Goal: Transaction & Acquisition: Purchase product/service

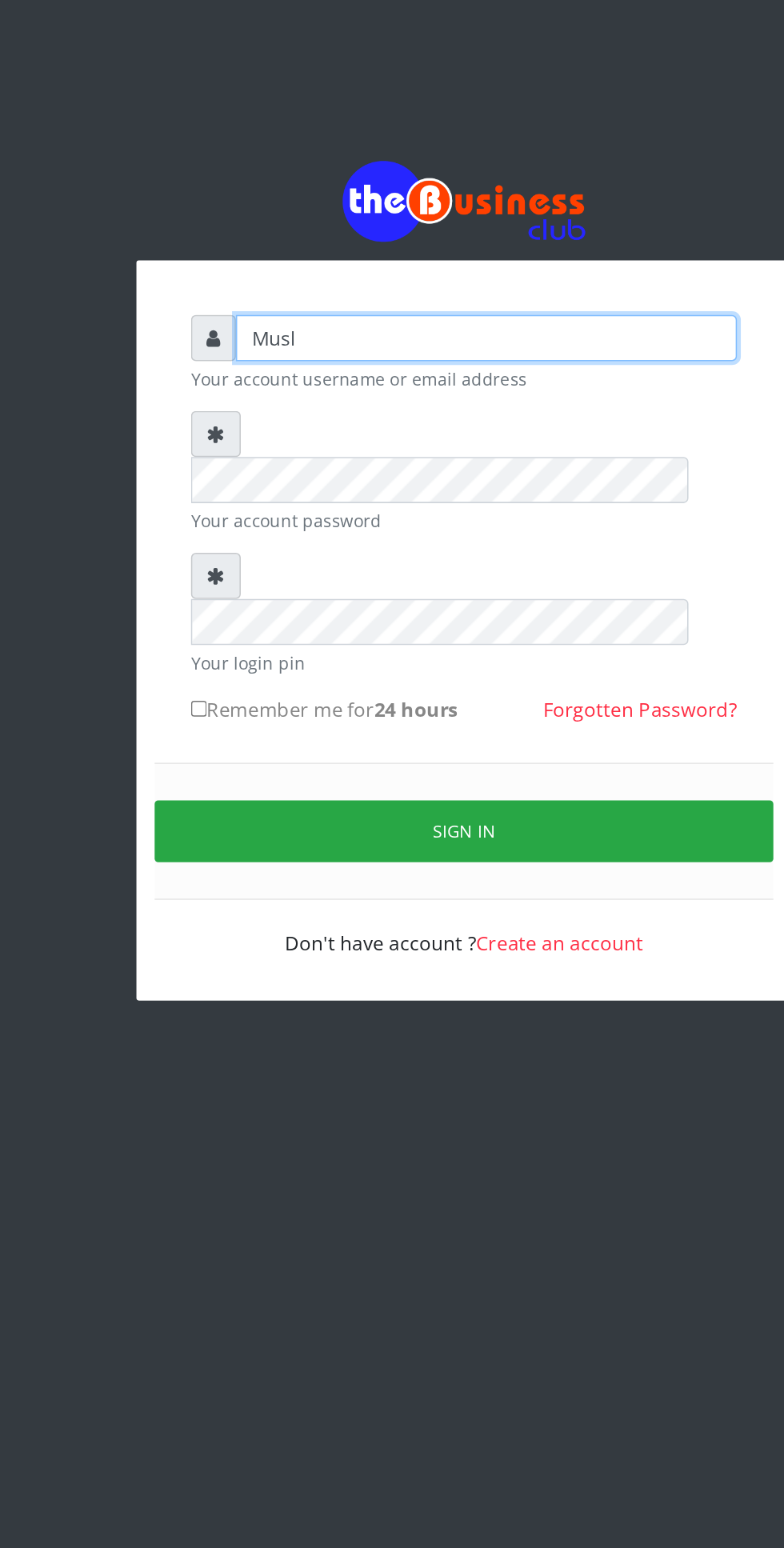
type input "Musluky"
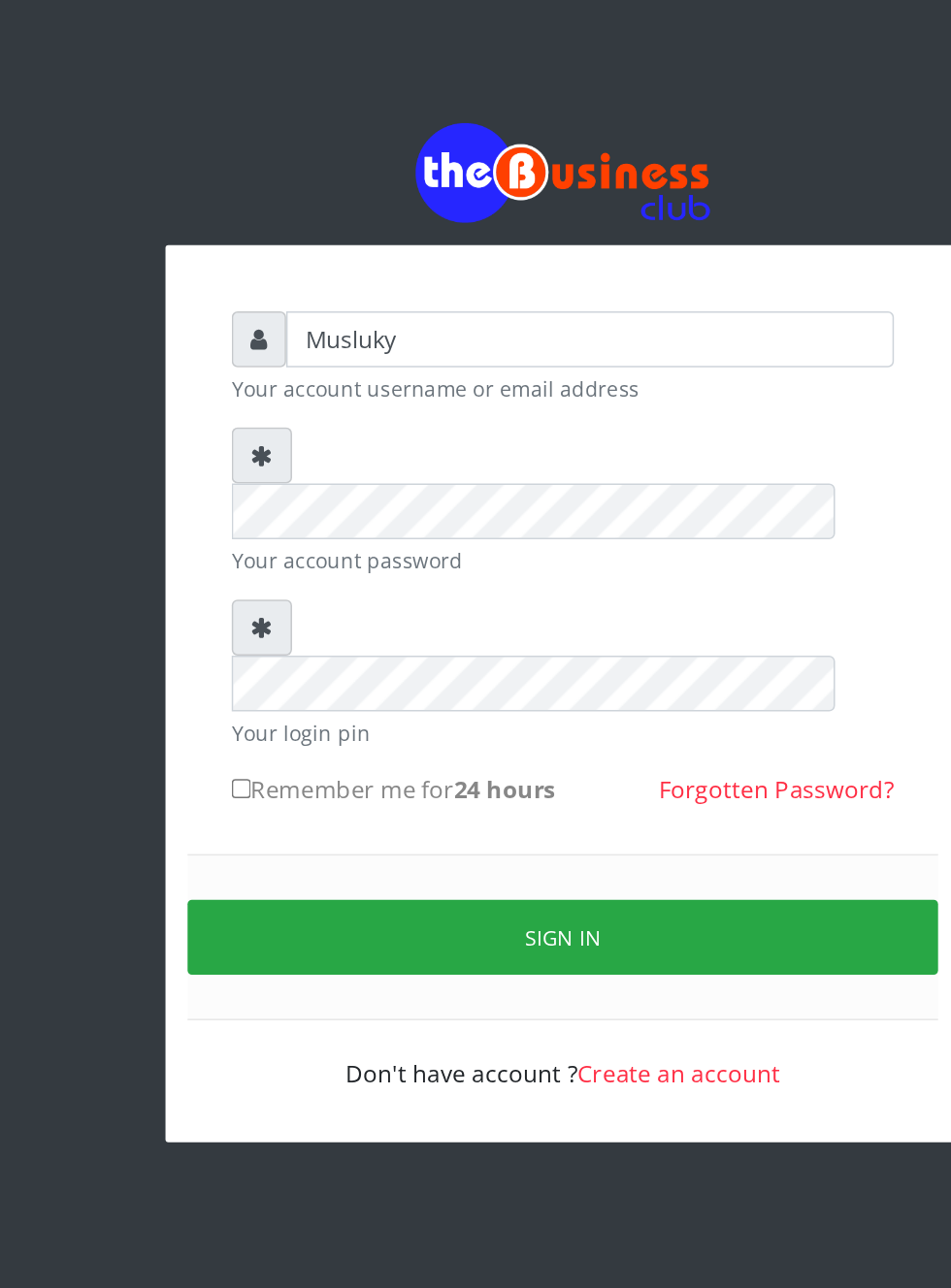
click at [388, 381] on small "Your account password" at bounding box center [476, 391] width 437 height 20
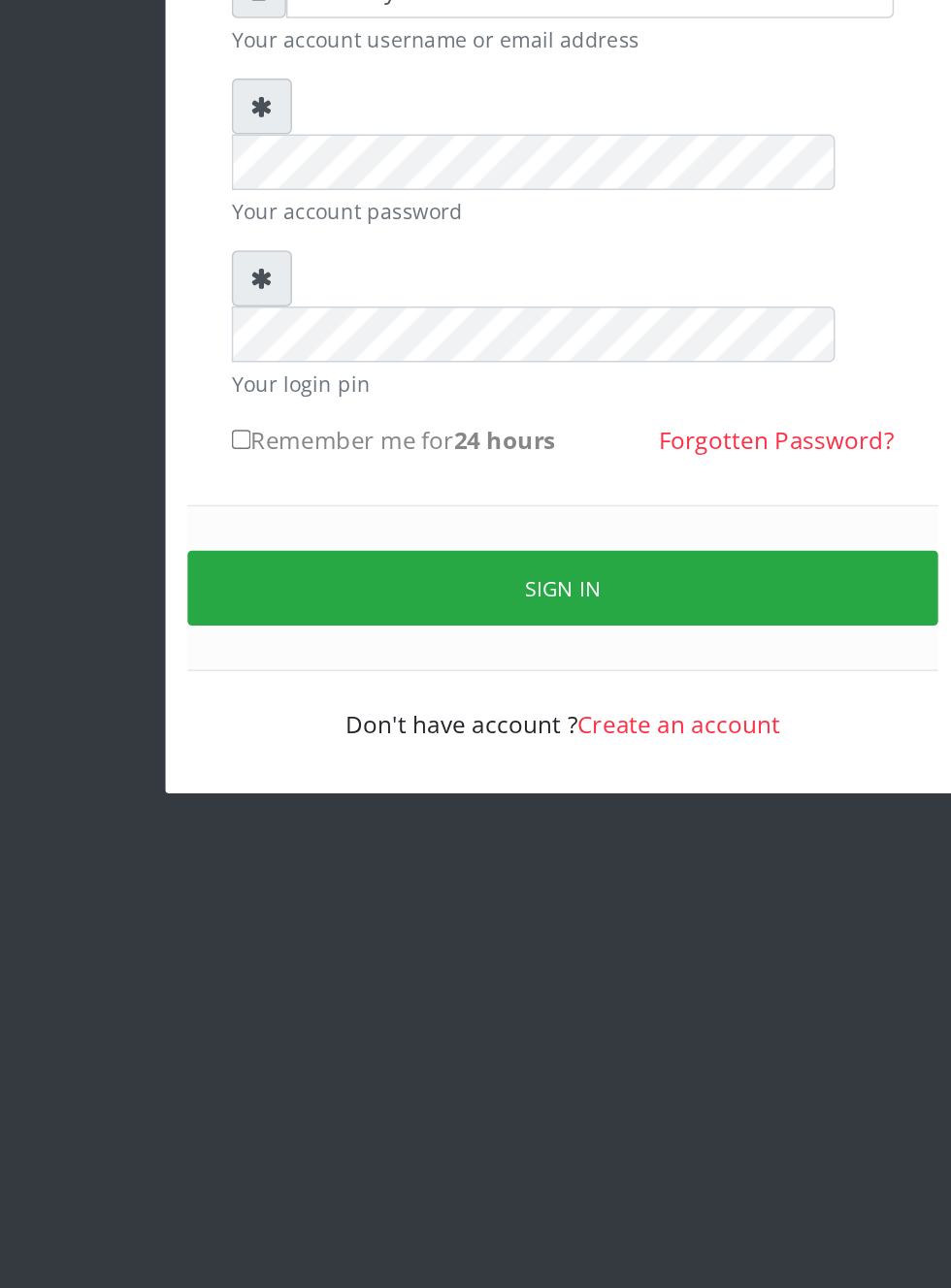
click at [466, 614] on button "Sign in" at bounding box center [475, 639] width 495 height 50
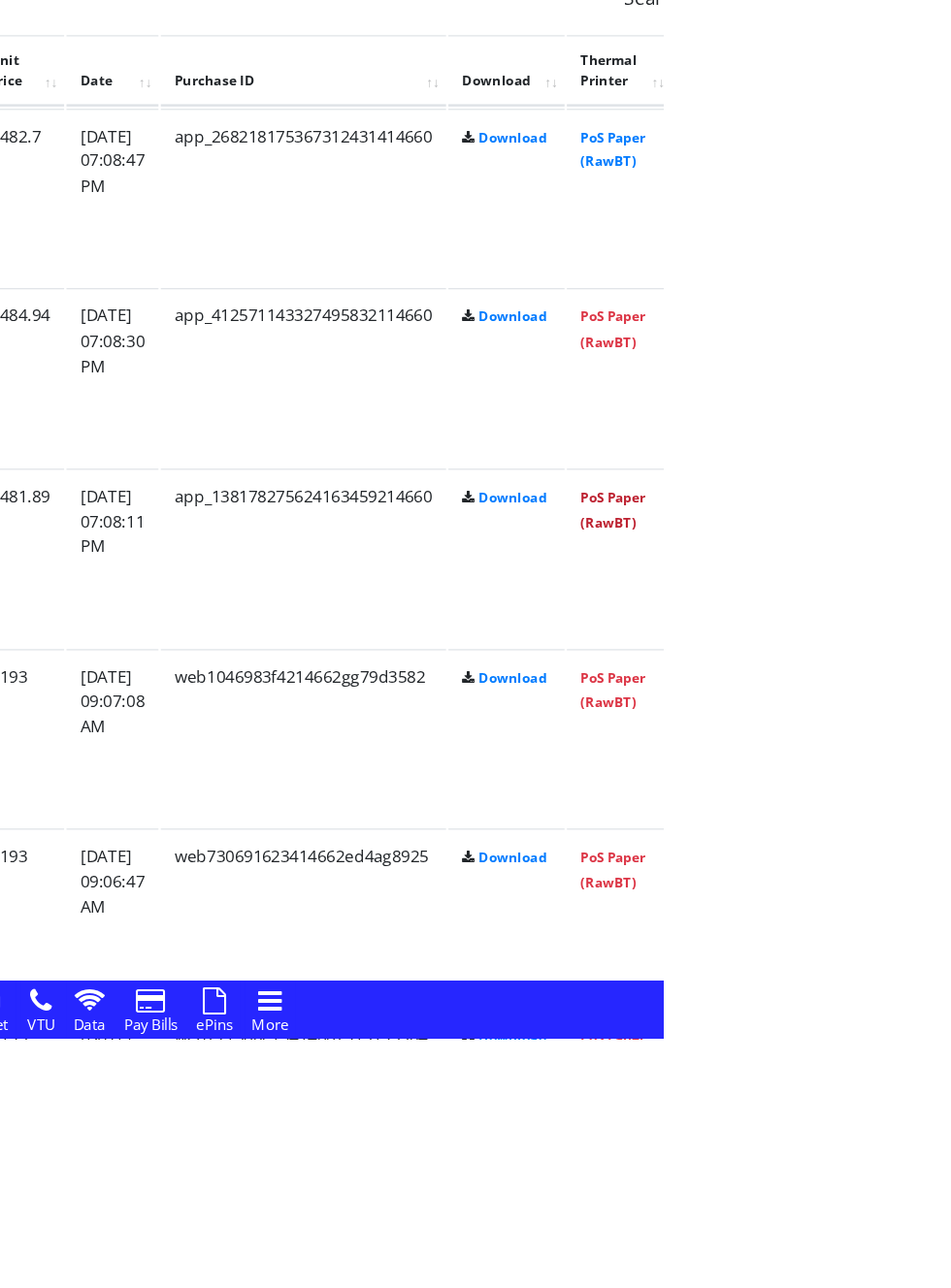
click at [935, 829] on link "PoS Paper (RawBT)" at bounding box center [908, 840] width 55 height 36
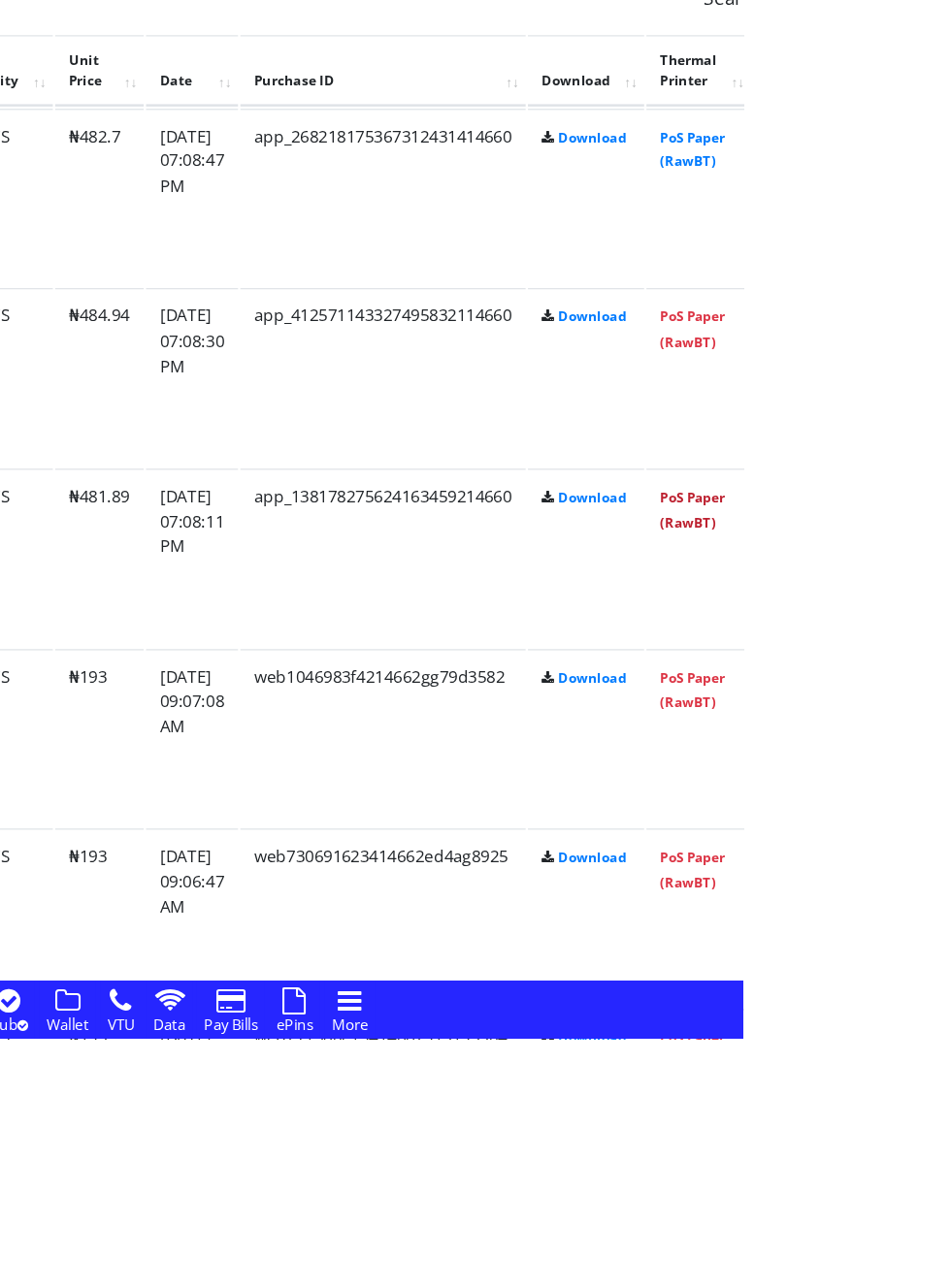
click at [935, 829] on link "PoS Paper (RawBT)" at bounding box center [908, 840] width 55 height 36
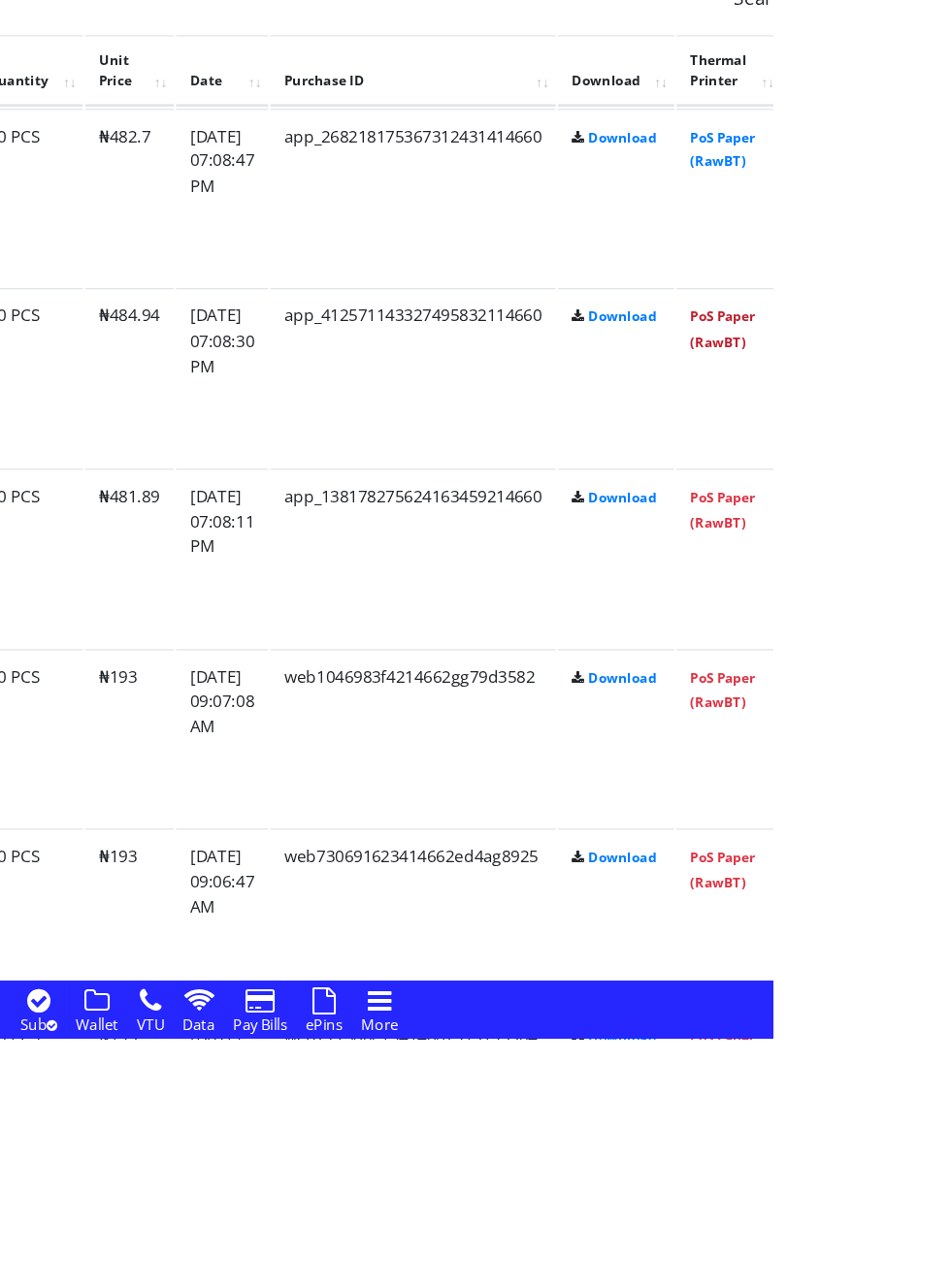
click at [935, 683] on link "PoS Paper (RawBT)" at bounding box center [908, 688] width 55 height 36
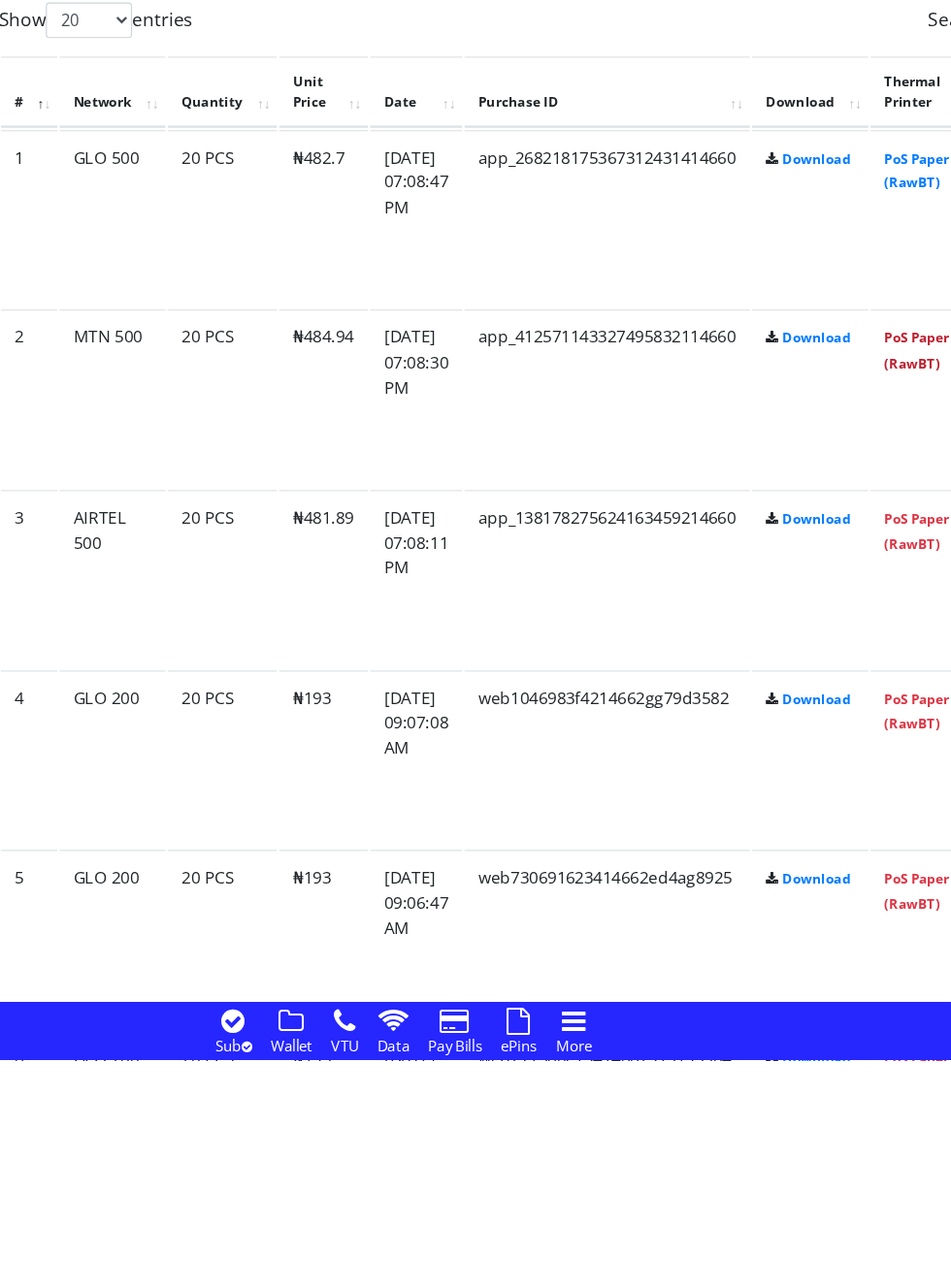
scroll to position [1229, 0]
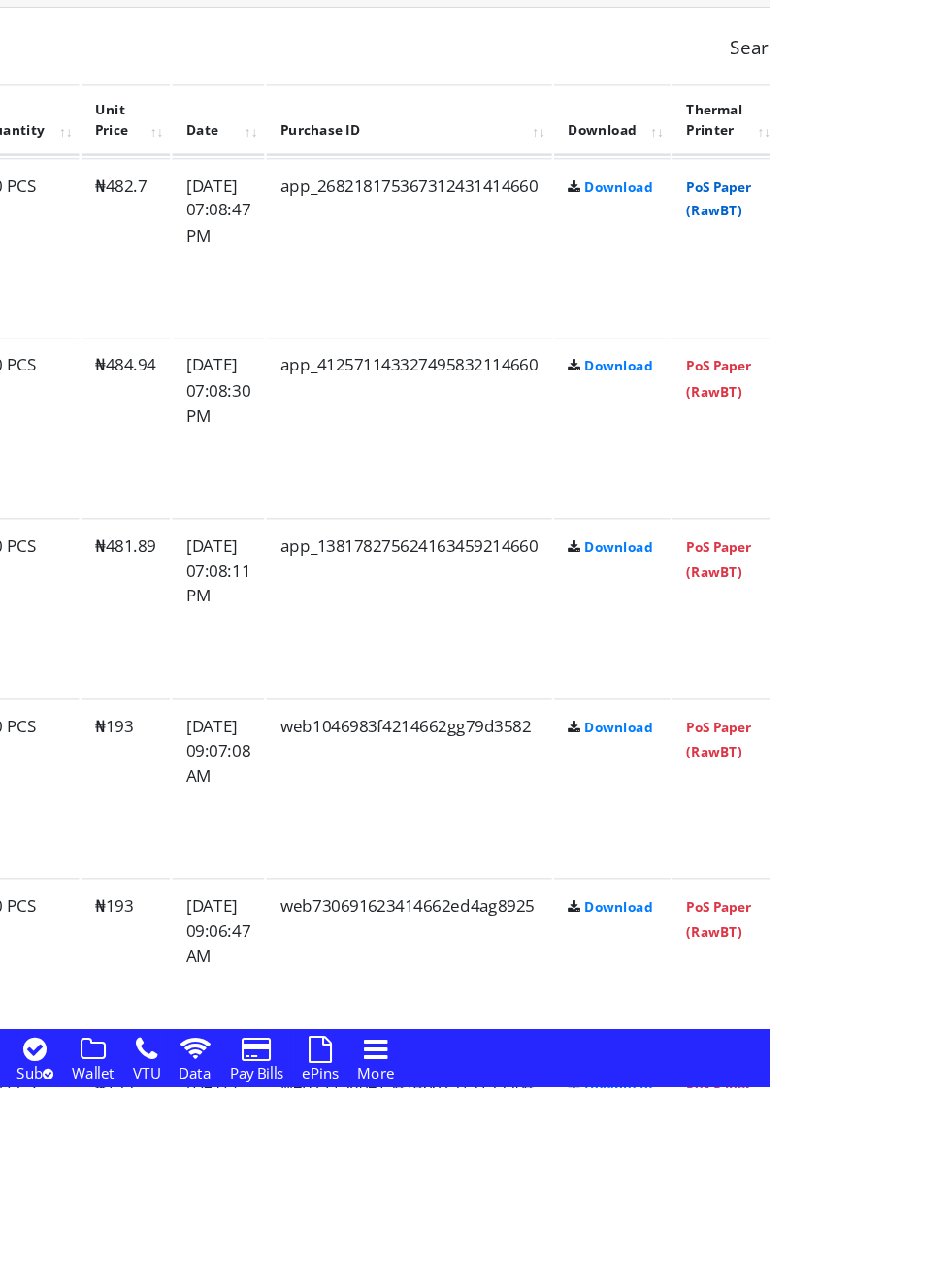
click at [935, 533] on link "PoS Paper (RawBT)" at bounding box center [908, 537] width 55 height 36
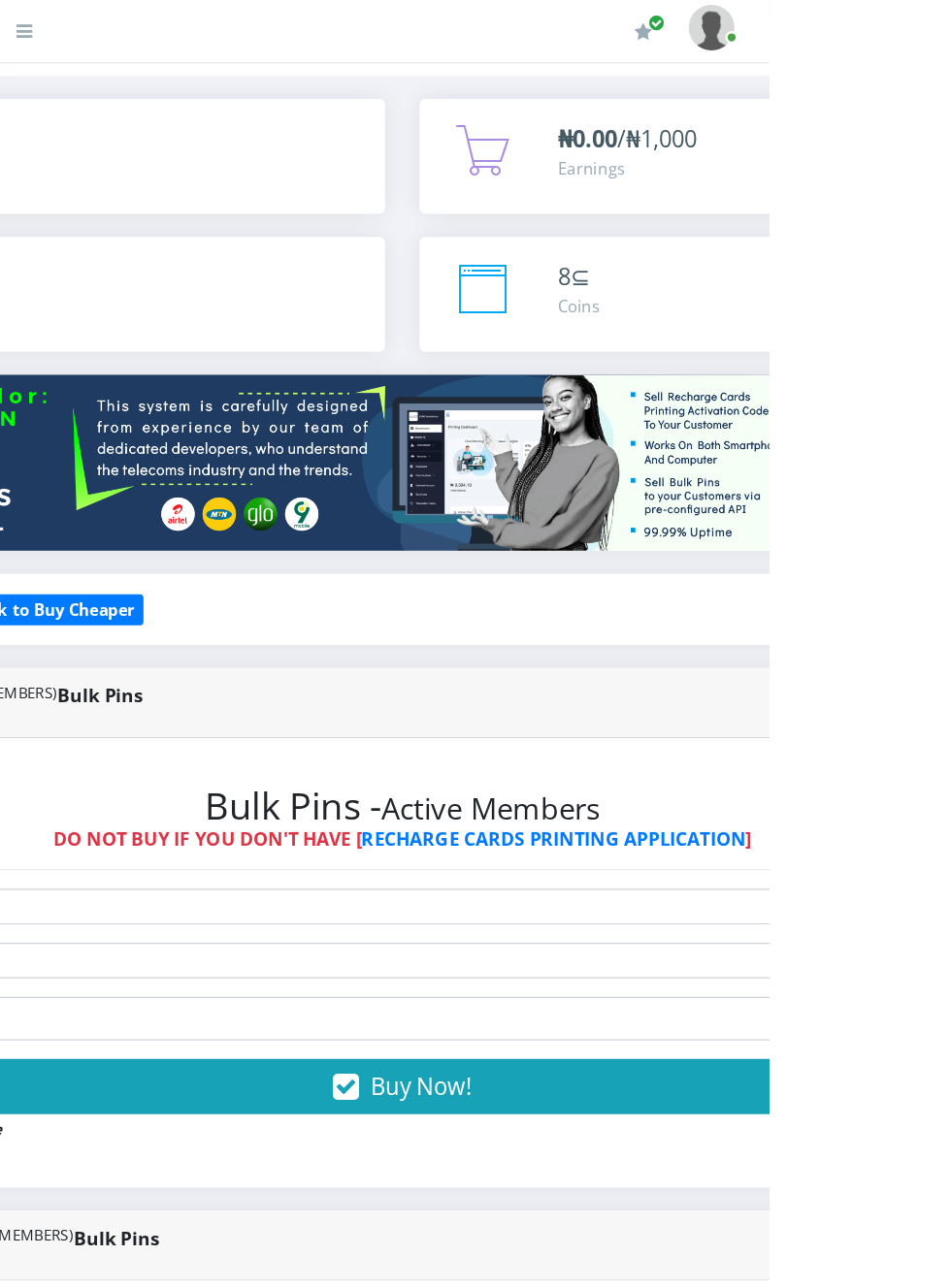
scroll to position [0, 0]
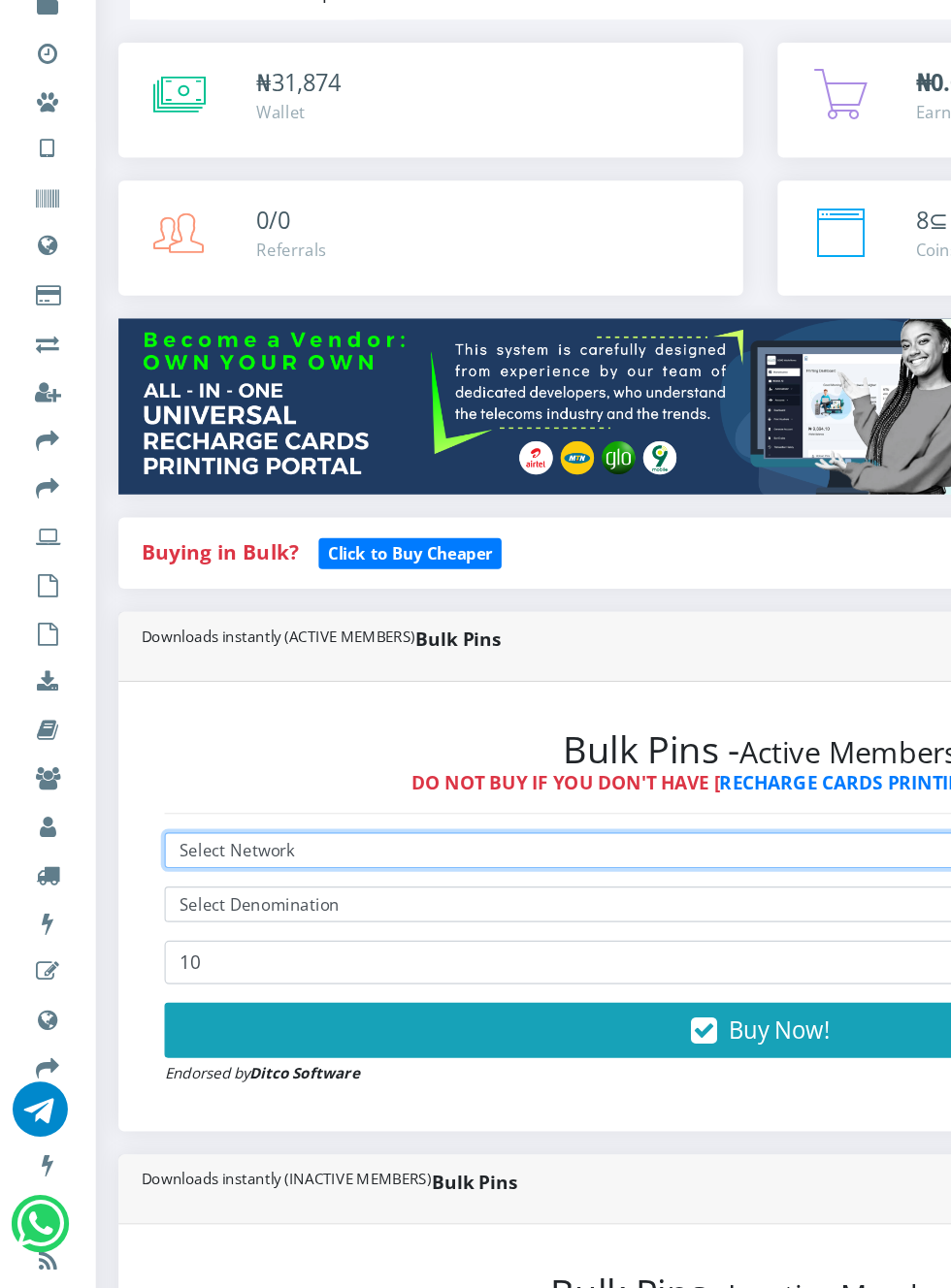
click at [261, 827] on select "Select Network MTN Globacom 9Mobile Airtel" at bounding box center [641, 832] width 1005 height 30
select select "Airtel"
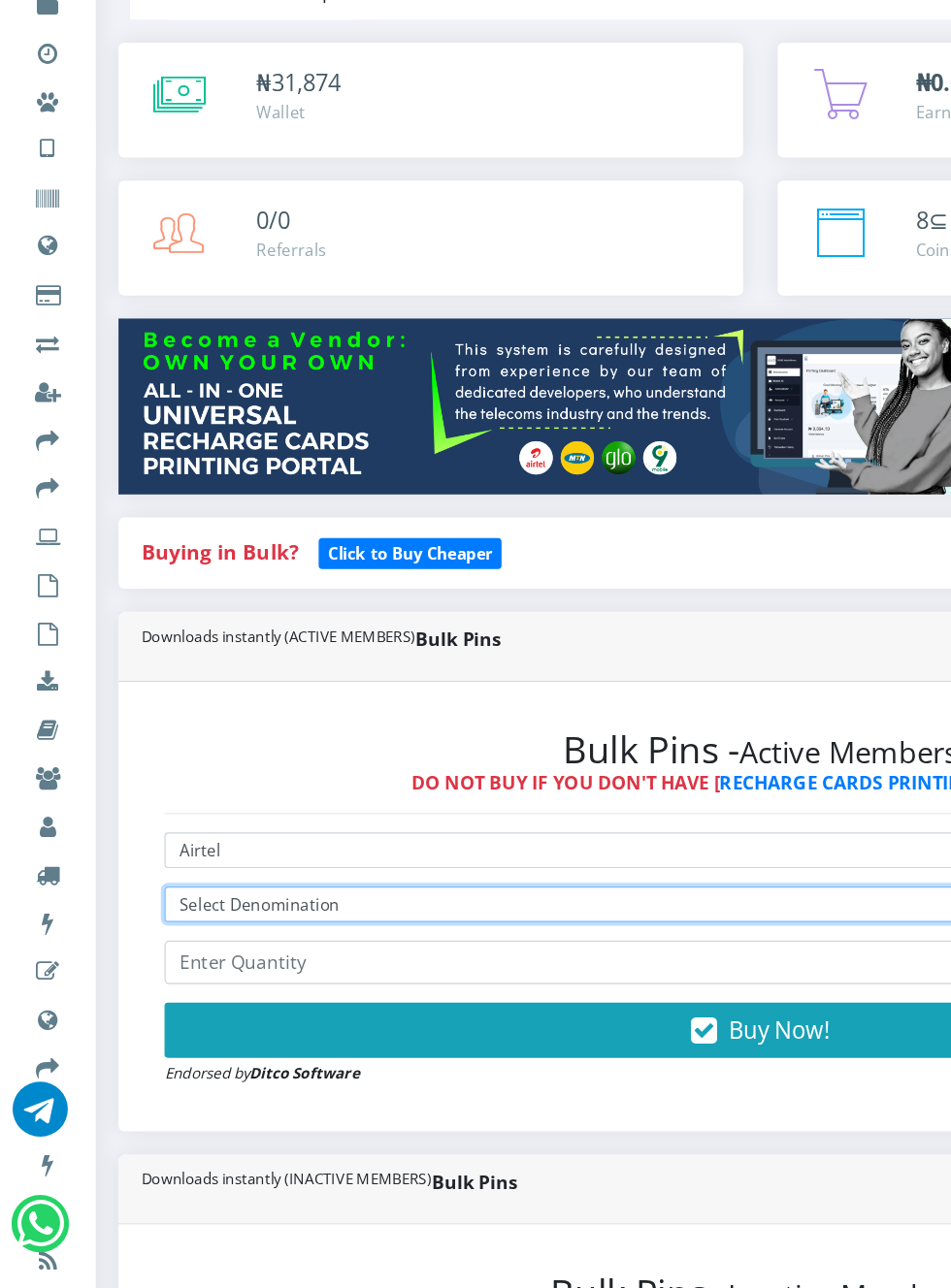
click at [357, 872] on select "Select Denomination Airtel NGN100 - ₦96.37 Airtel NGN200 - ₦192.74 Airtel NGN50…" at bounding box center [641, 878] width 1005 height 30
select select "481.85-500"
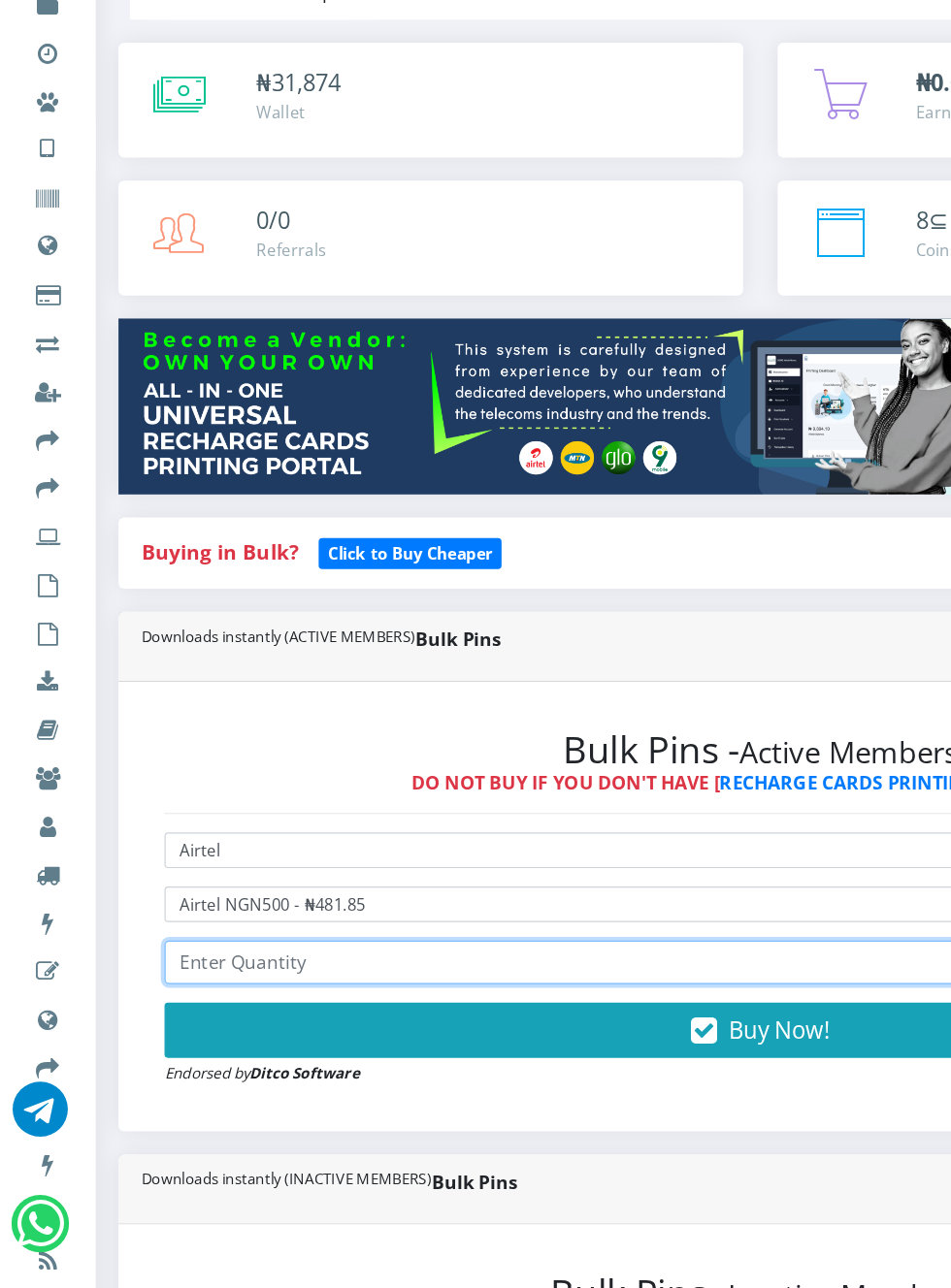
click at [315, 919] on input "number" at bounding box center [641, 927] width 1005 height 37
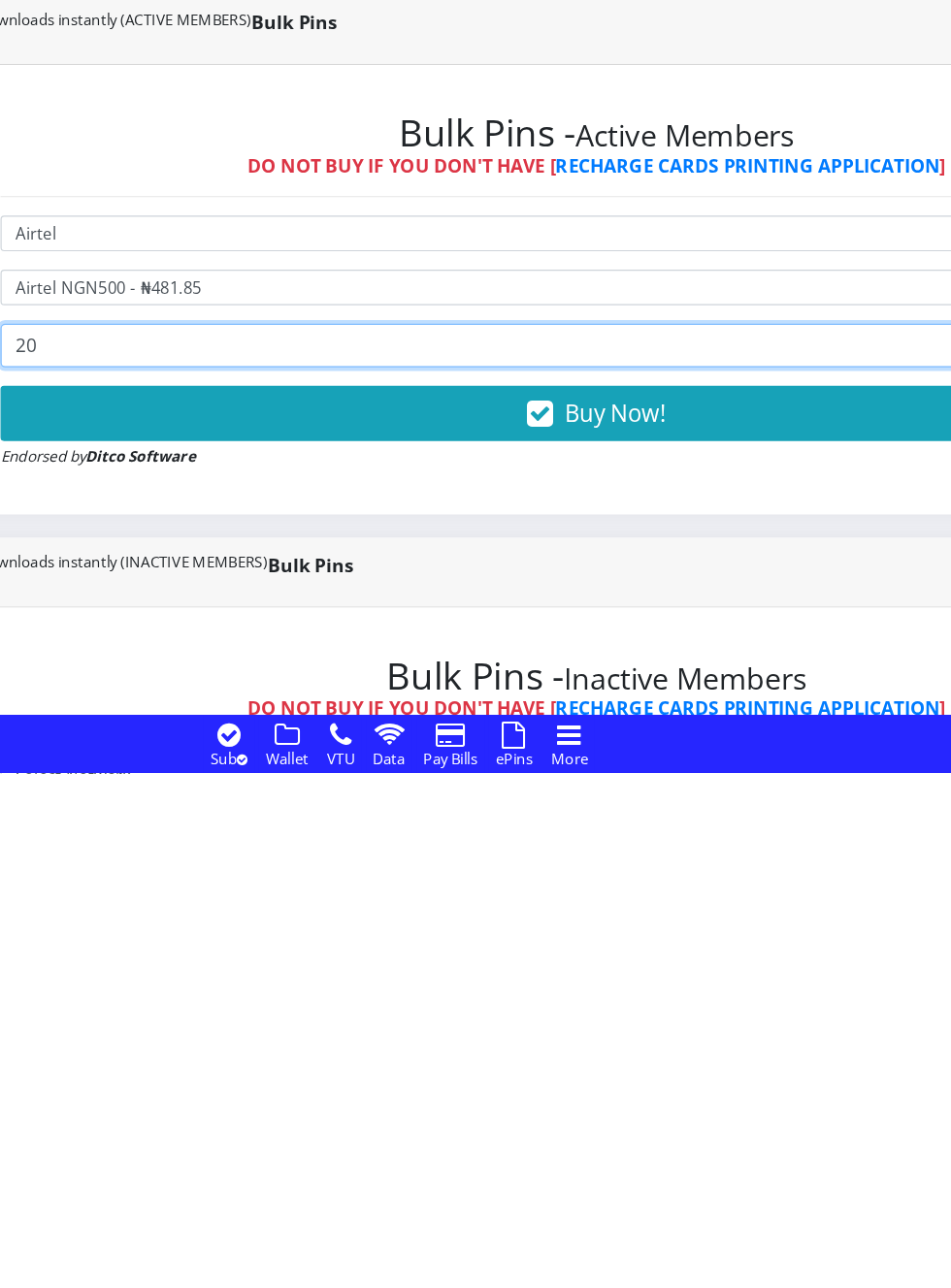
type input "20"
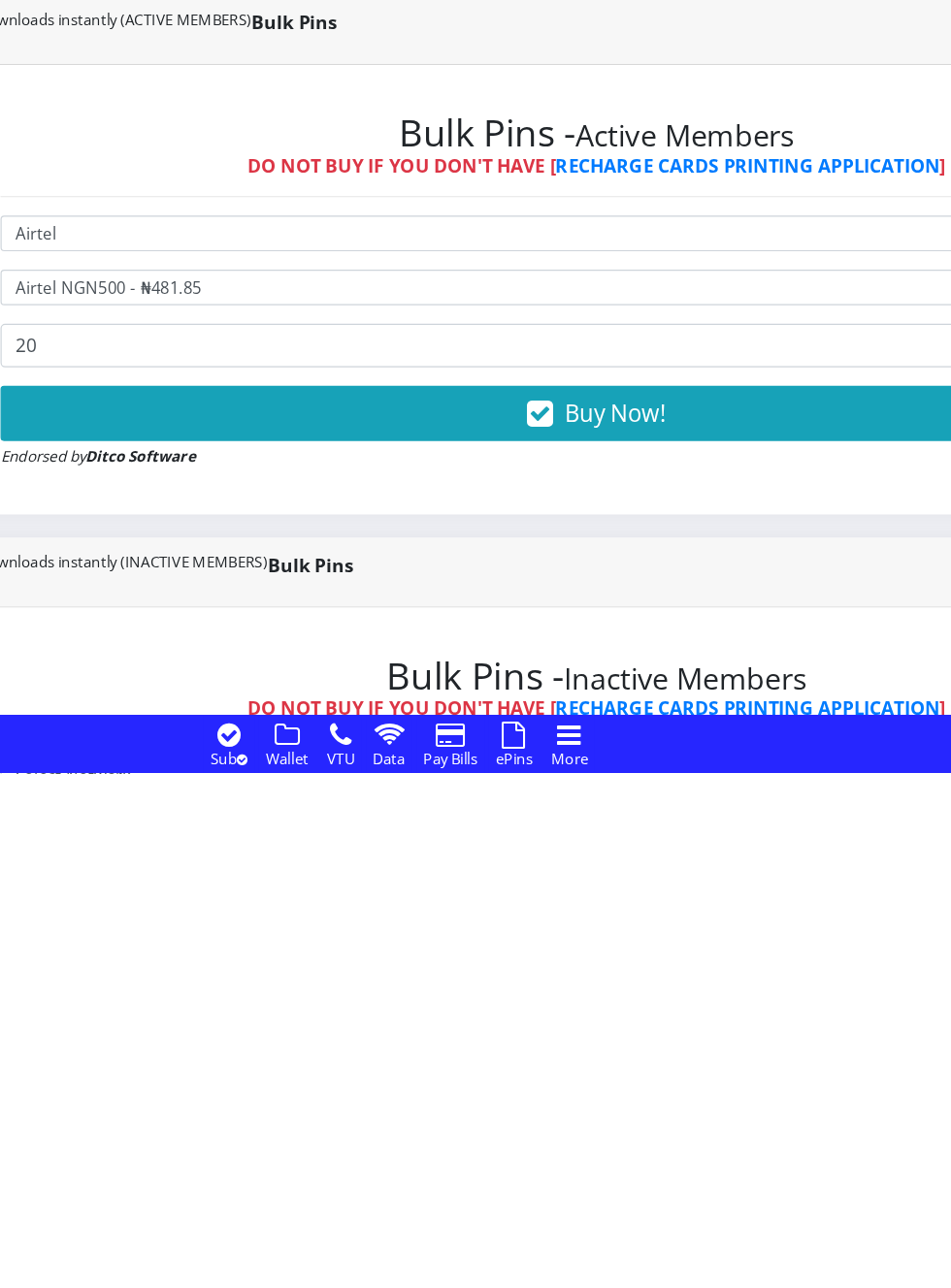
click at [649, 993] on span "Buy Now!" at bounding box center [657, 983] width 86 height 26
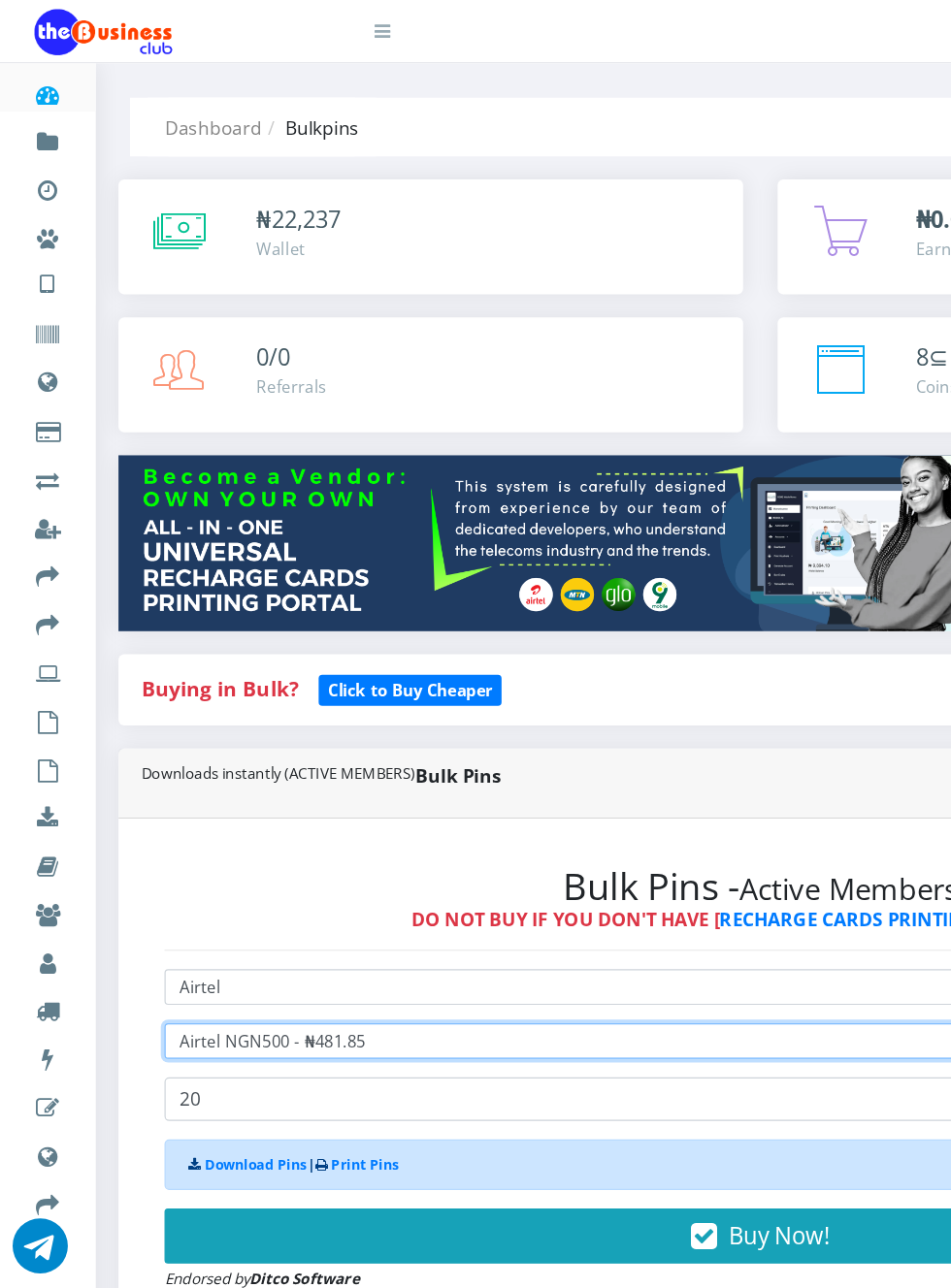
click at [321, 872] on select "Select Denomination Airtel NGN100 - ₦96.37 Airtel NGN200 - ₦192.74 Airtel NGN50…" at bounding box center [641, 878] width 1005 height 30
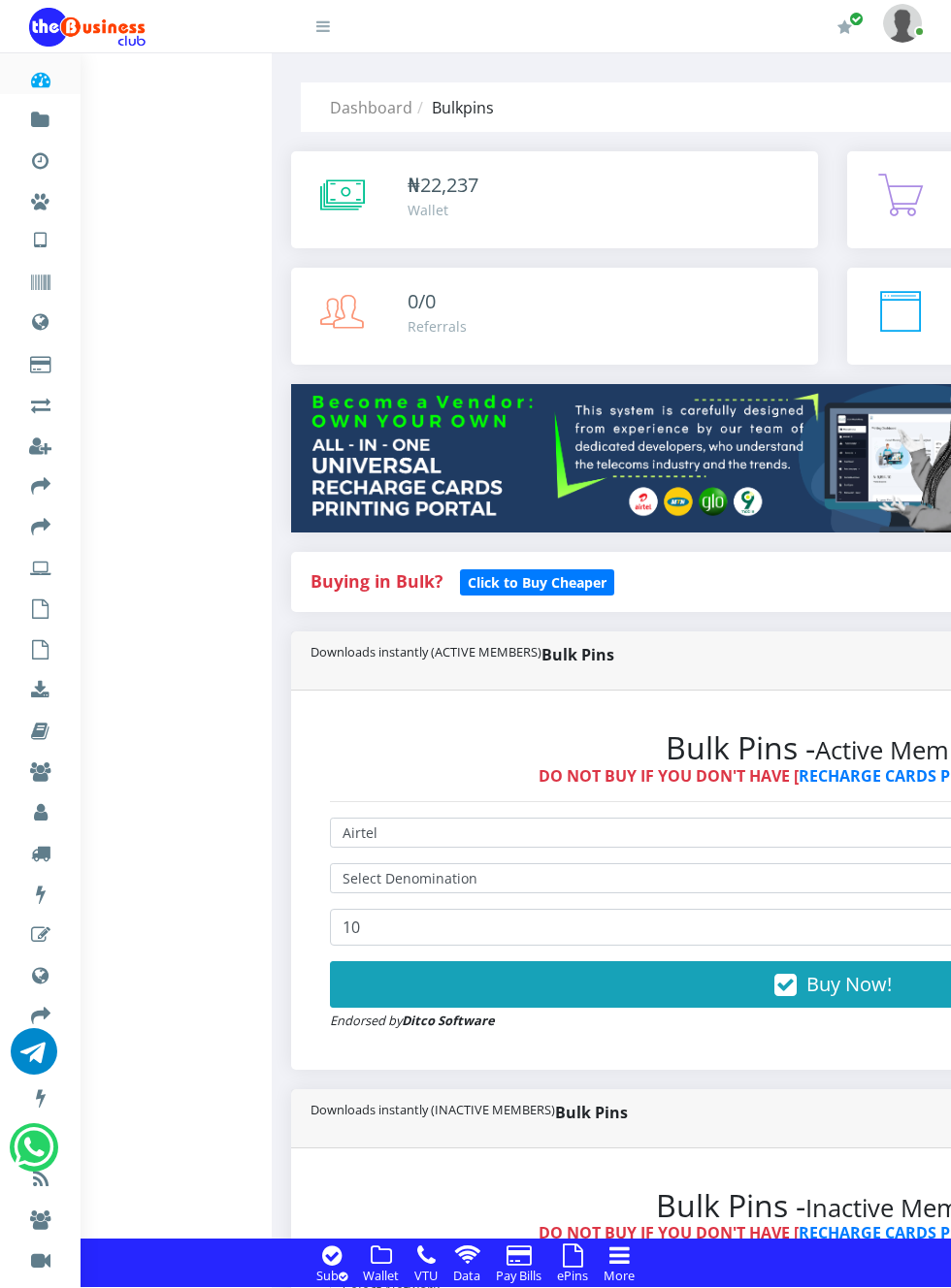
select select "Airtel"
click at [465, 836] on select "Select Network MTN Globacom 9Mobile Airtel" at bounding box center [832, 832] width 1005 height 30
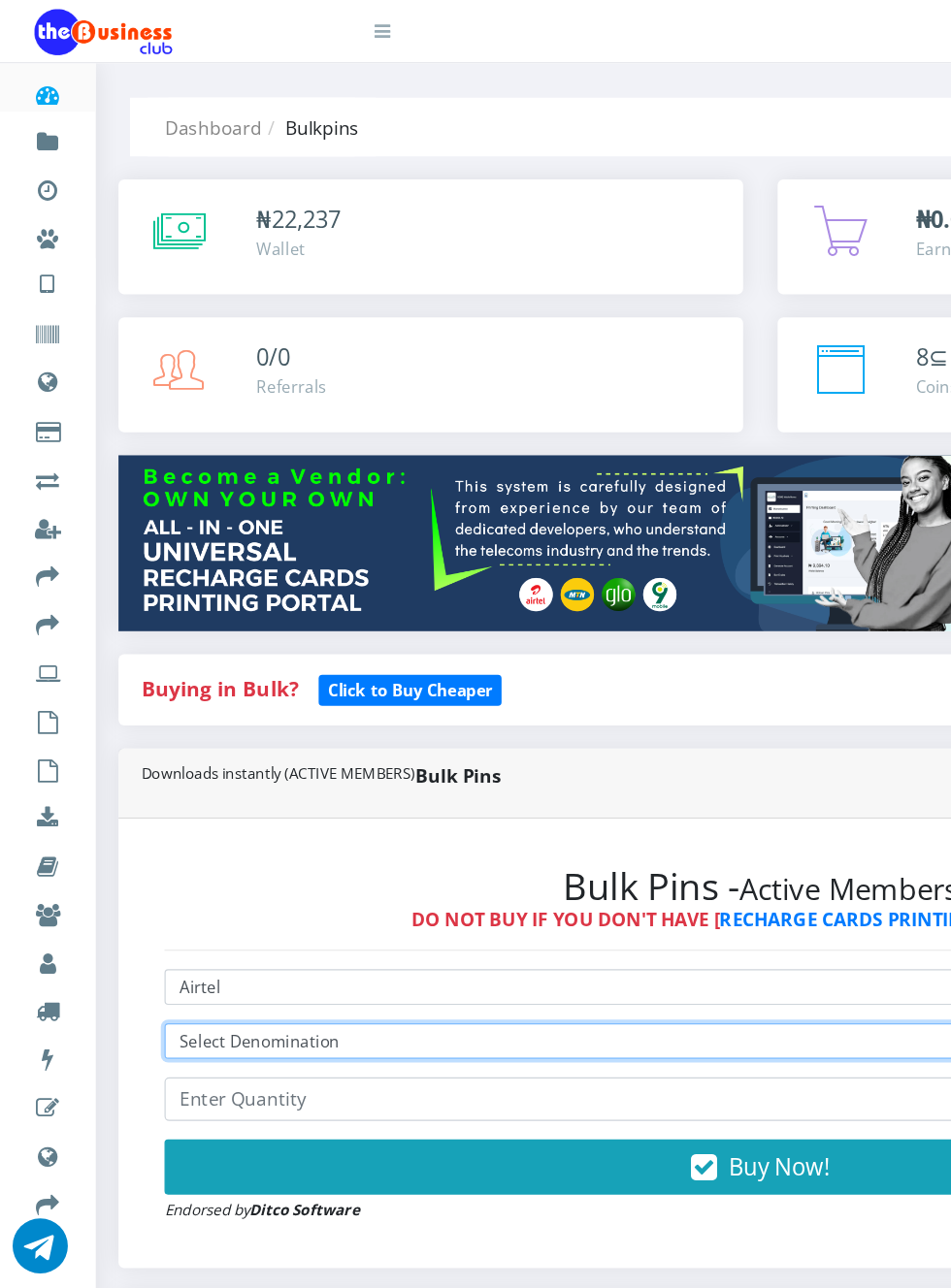
click at [323, 874] on select "Select Denomination Airtel NGN100 - ₦96.37 Airtel NGN200 - ₦192.74 Airtel NGN50…" at bounding box center [641, 878] width 1005 height 30
select select "96.37-100"
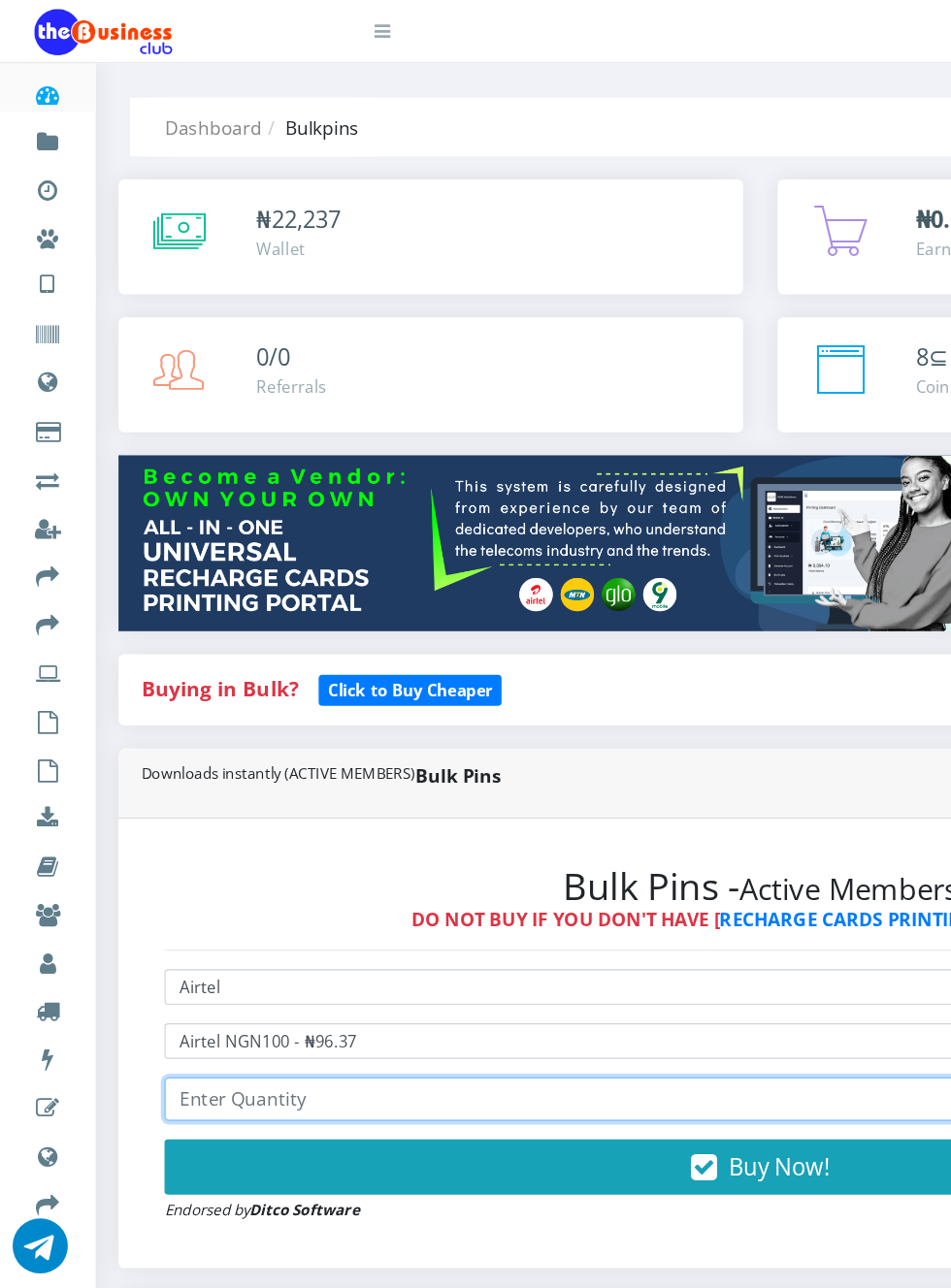
click at [313, 931] on input "number" at bounding box center [641, 927] width 1005 height 37
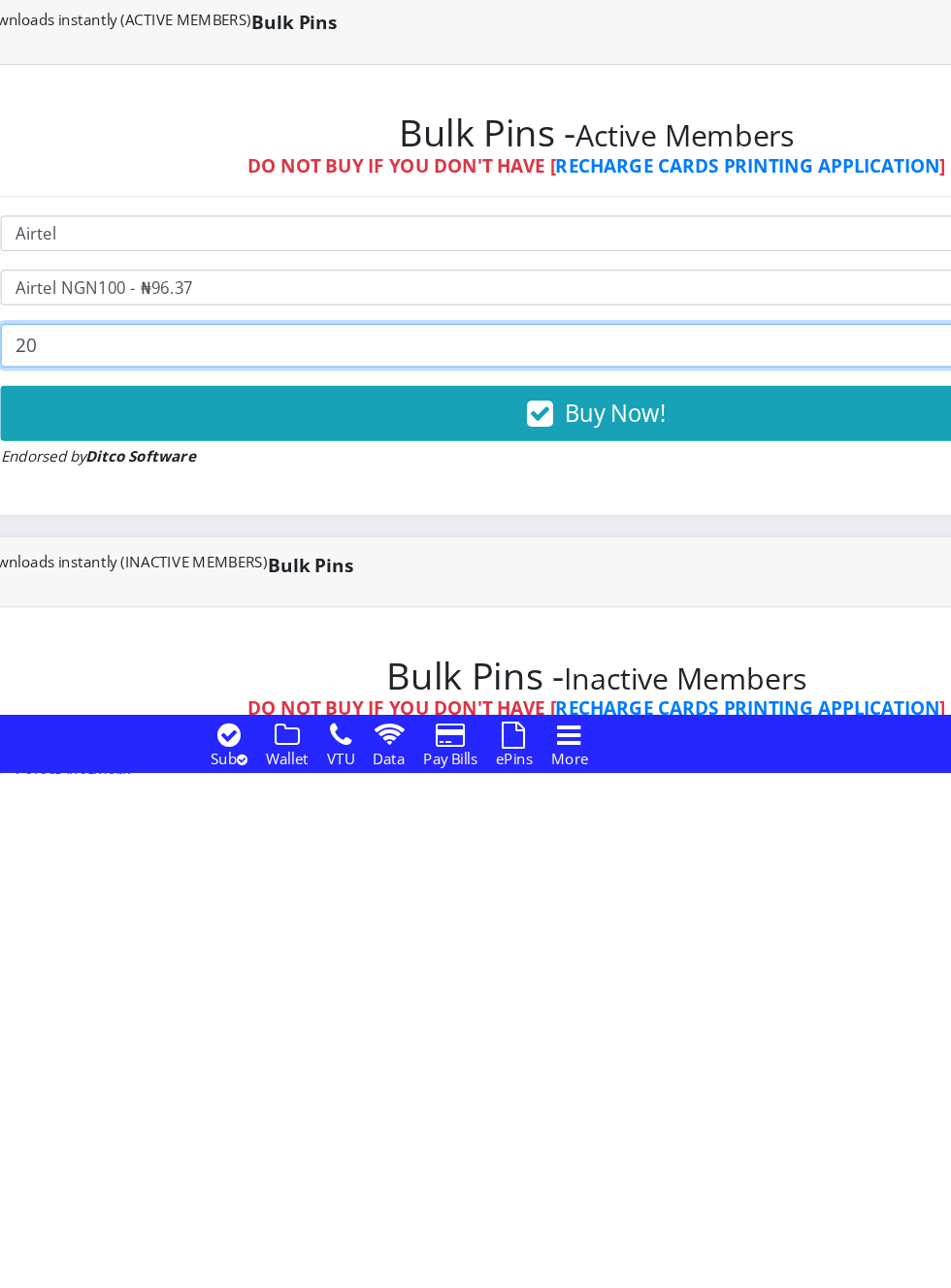
type input "20"
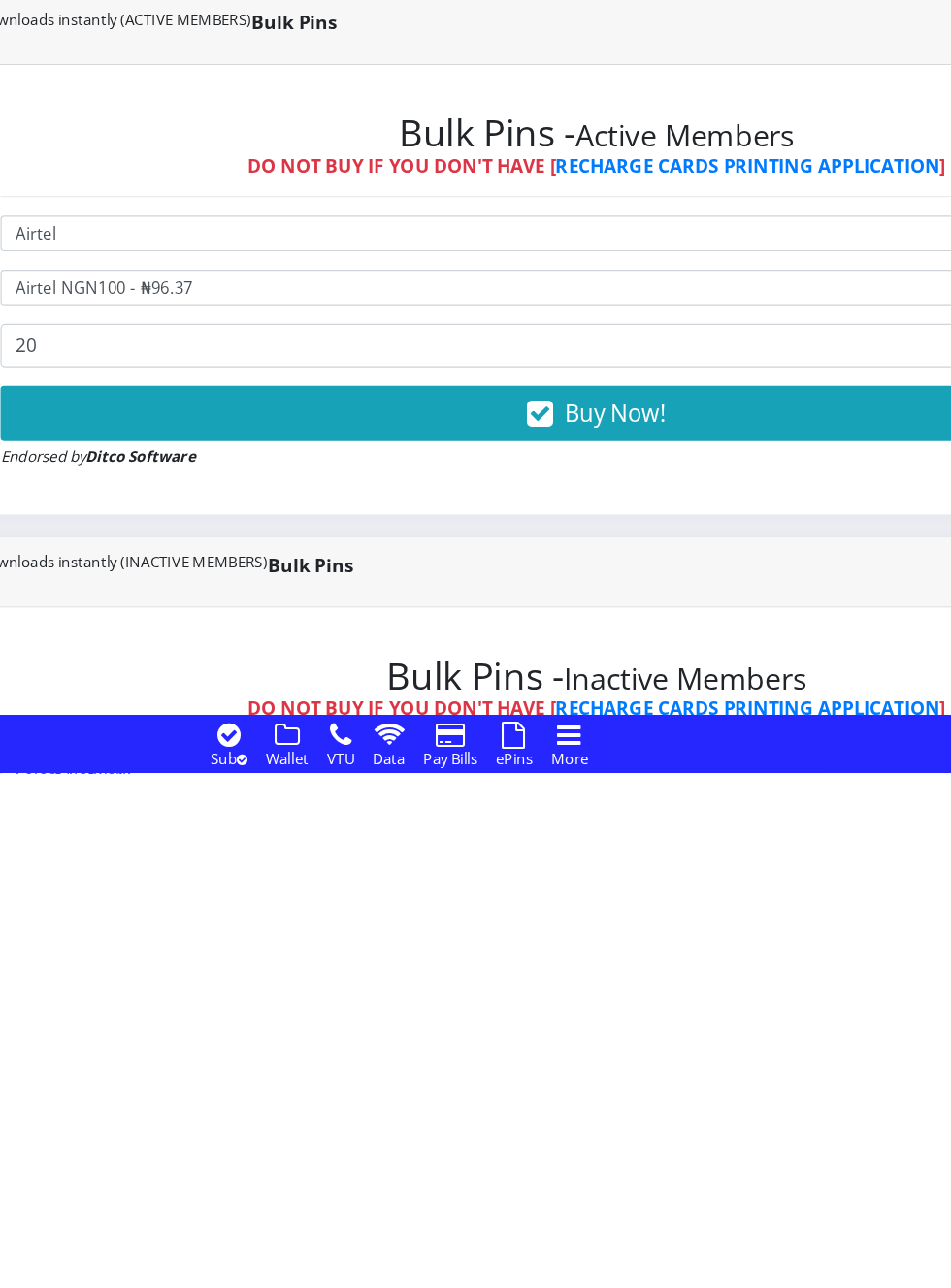
click at [623, 988] on button "Buy Now!" at bounding box center [641, 985] width 1005 height 47
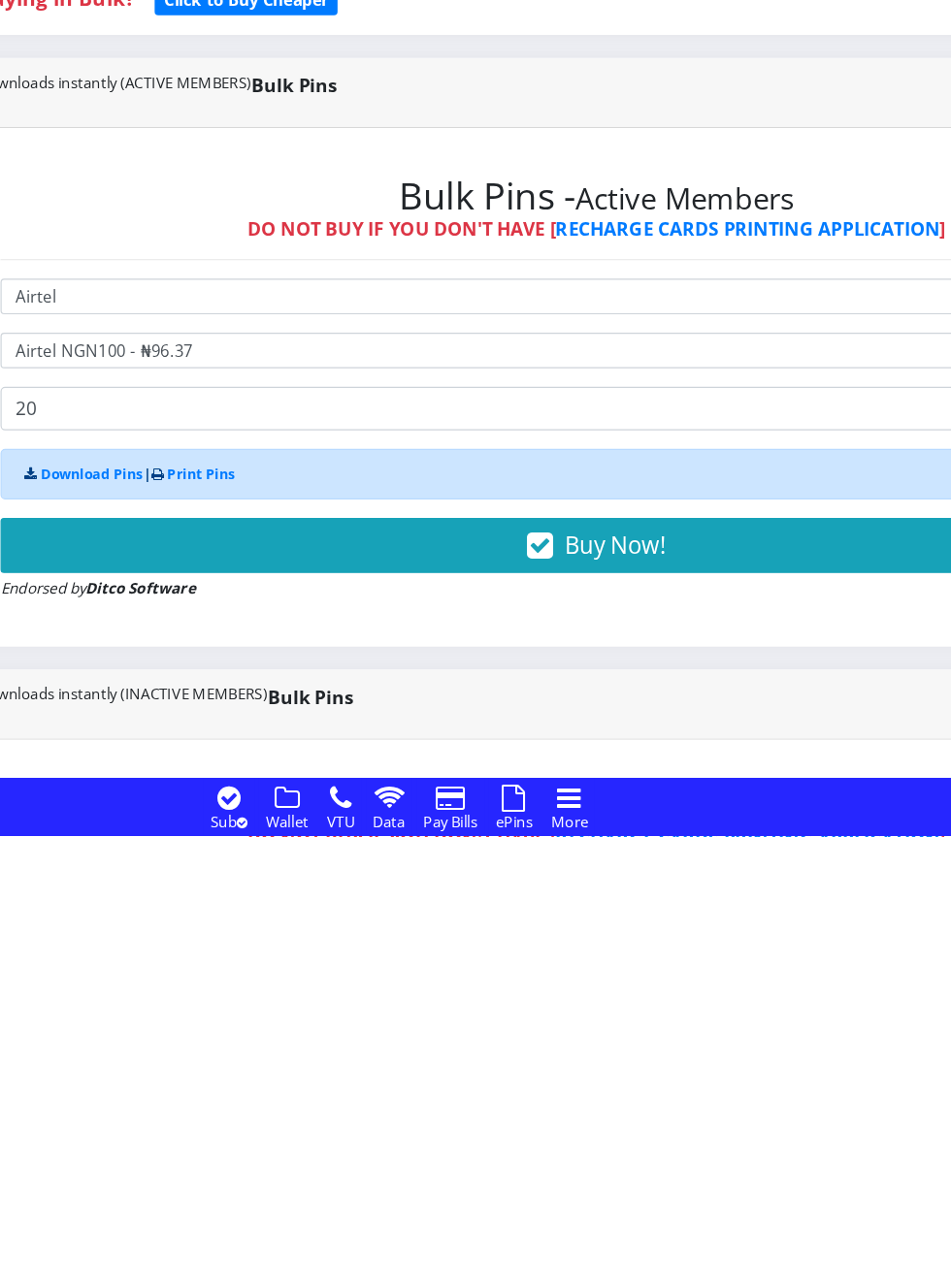
click at [647, 1037] on span "Buy Now!" at bounding box center [657, 1041] width 86 height 26
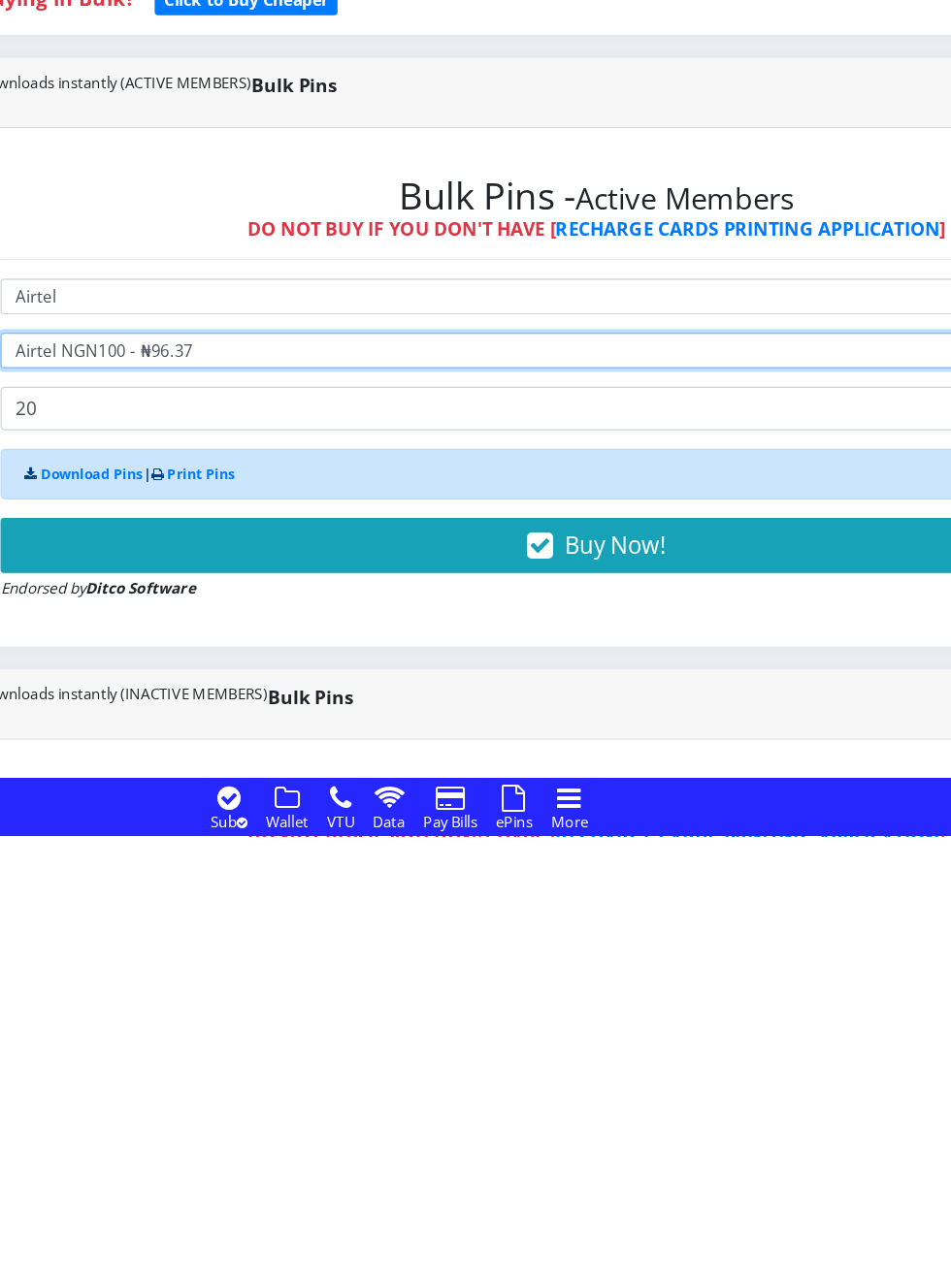
click at [332, 885] on select "Select Denomination Airtel NGN100 - ₦96.37 Airtel NGN200 - ₦192.74 Airtel NGN50…" at bounding box center [641, 878] width 1005 height 30
select select "192.74-200"
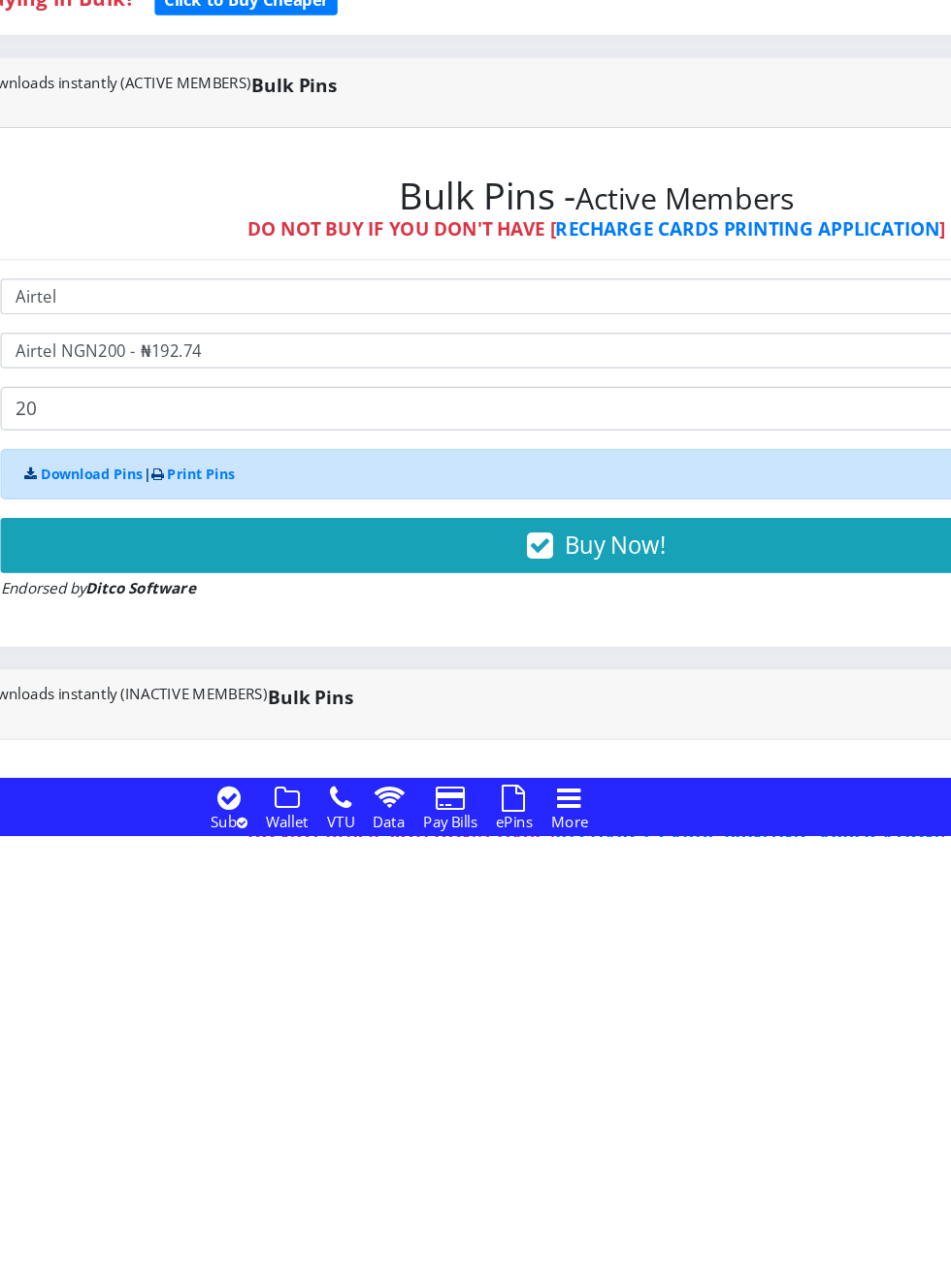
click at [662, 1047] on span "Buy Now!" at bounding box center [657, 1041] width 86 height 26
click at [665, 1030] on span "Buy Now!" at bounding box center [657, 1041] width 86 height 26
click at [640, 1044] on span "Buy Now!" at bounding box center [657, 1041] width 86 height 26
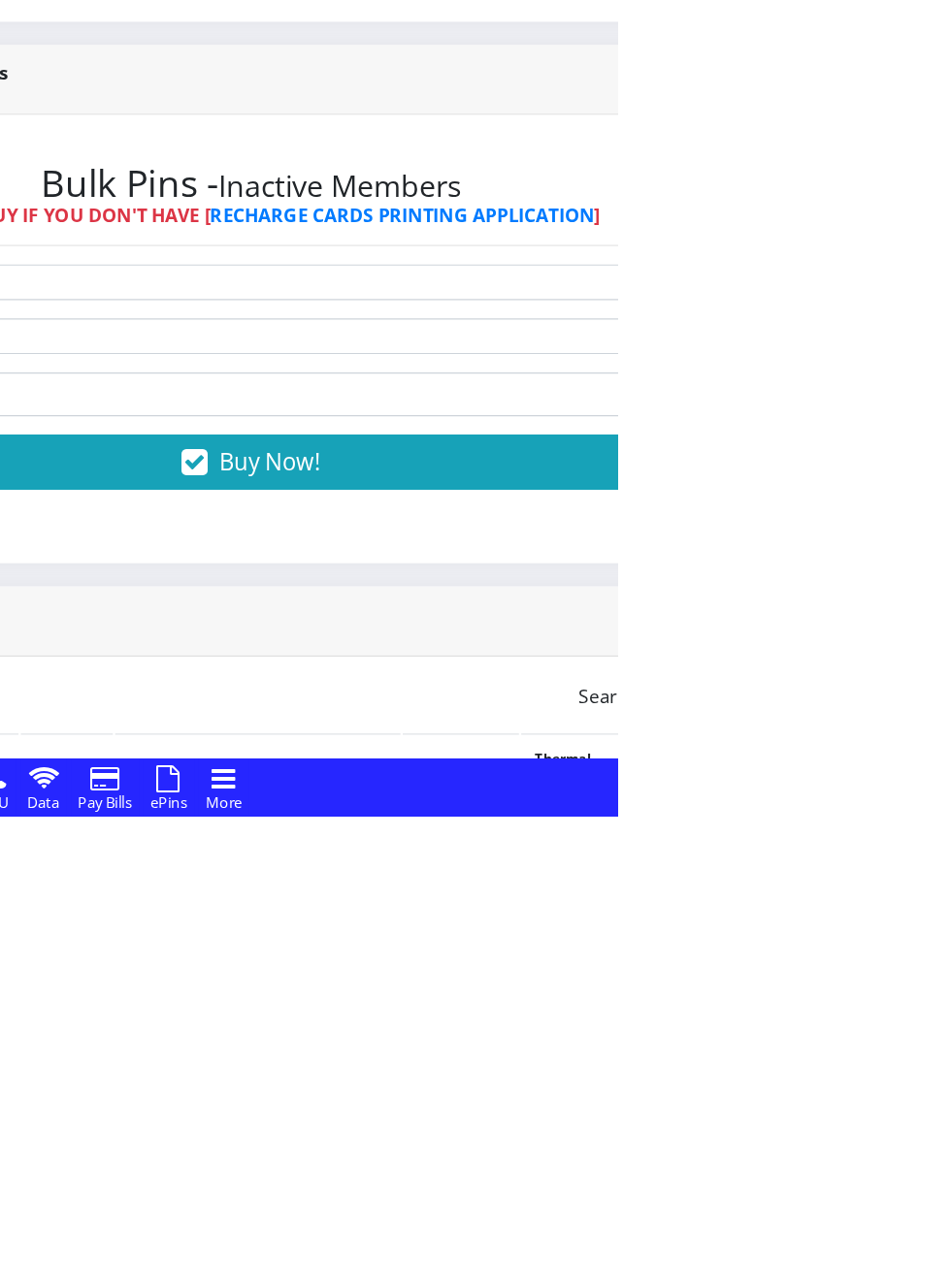
scroll to position [516, 0]
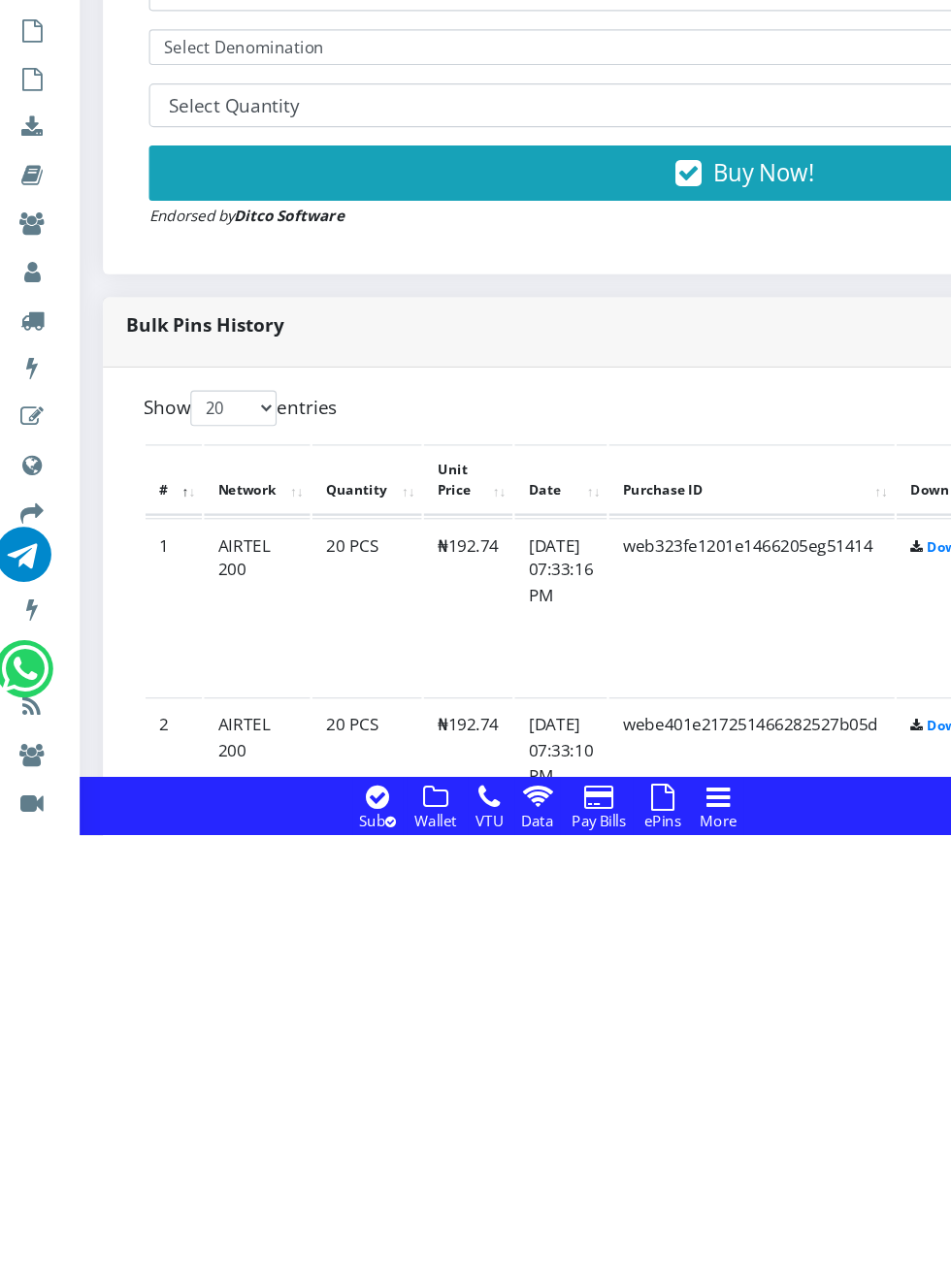
scroll to position [713, 0]
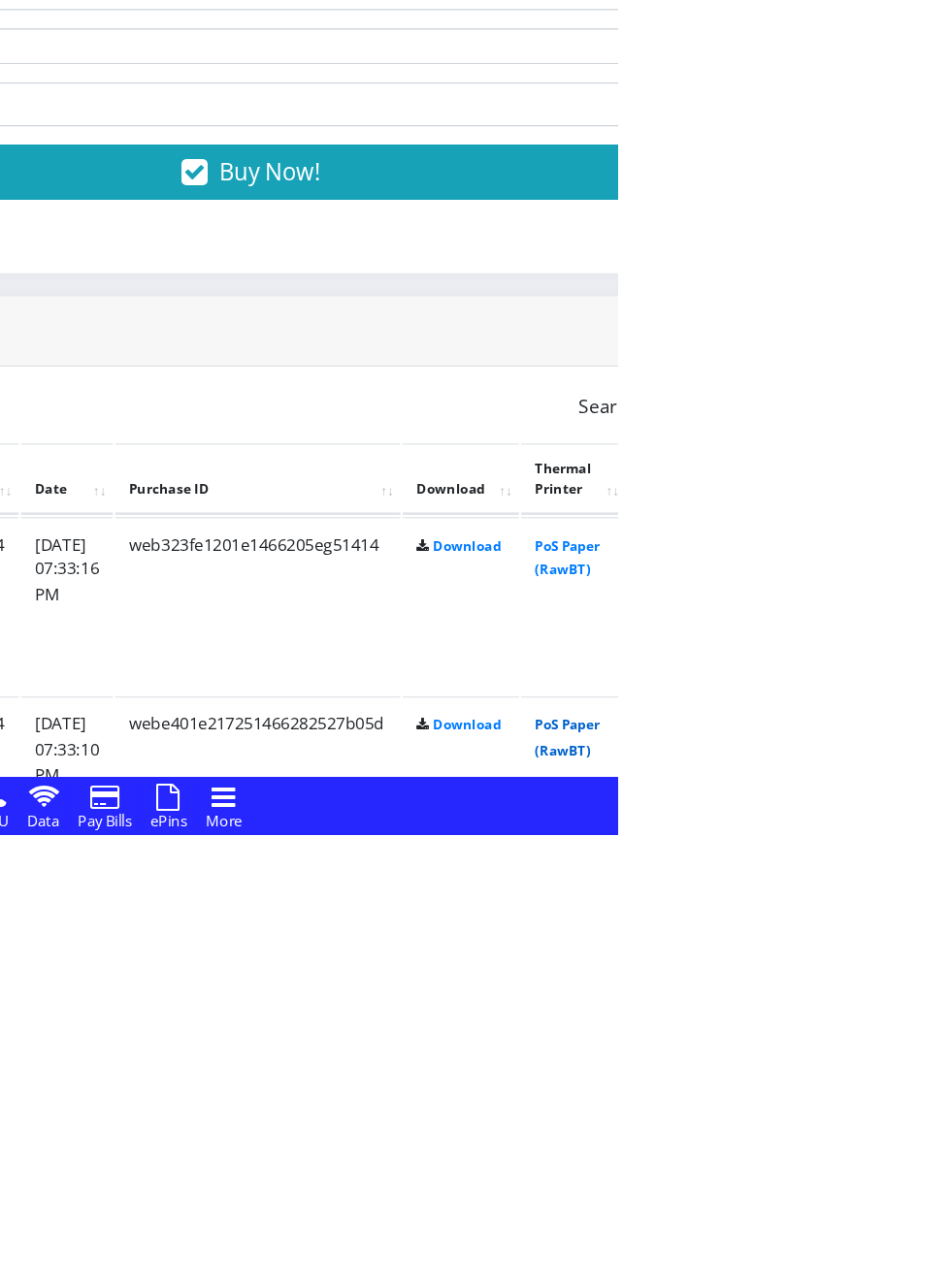
click at [935, 1193] on link "PoS Paper (RawBT)" at bounding box center [908, 1204] width 55 height 36
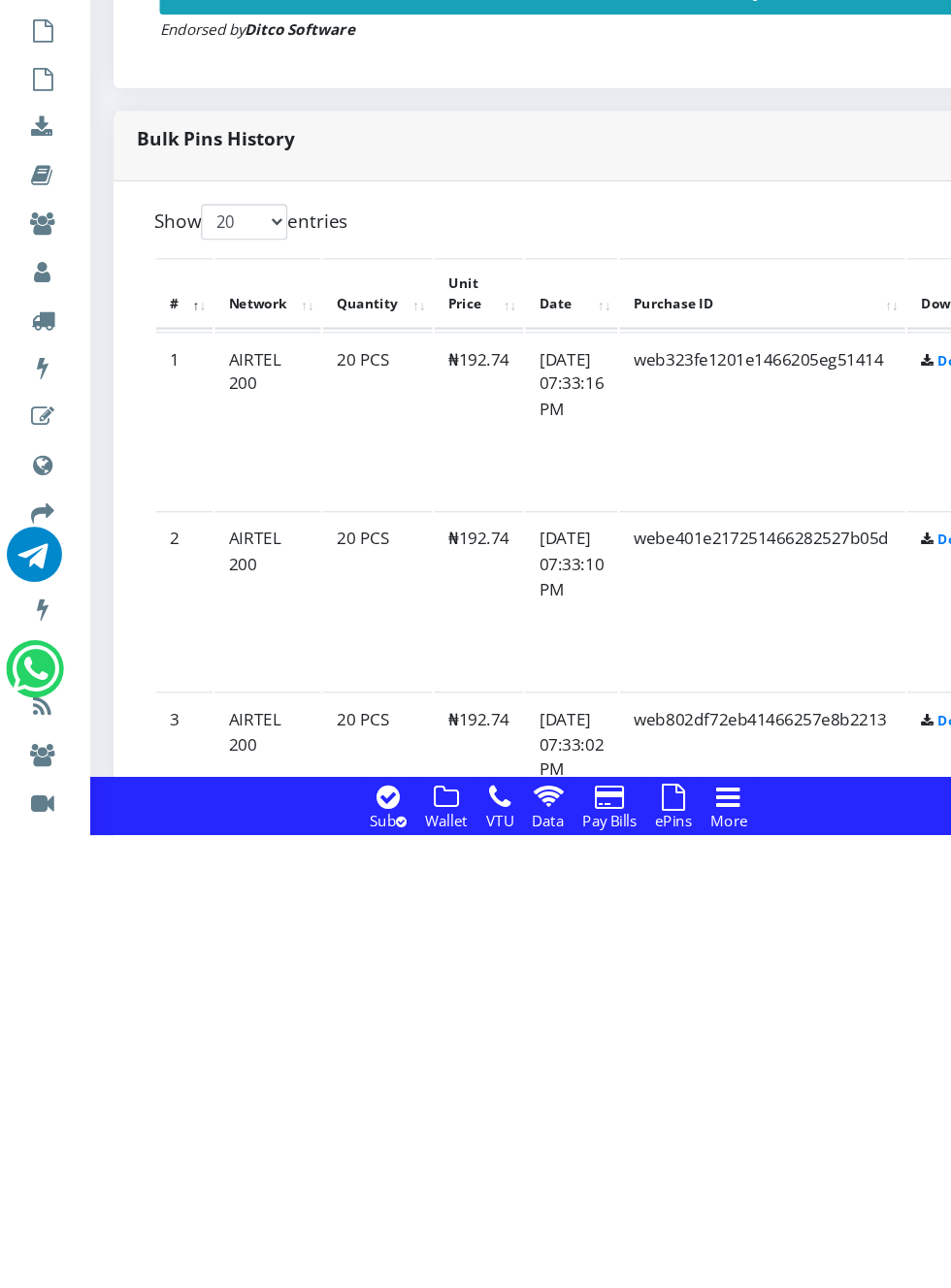
scroll to position [870, 0]
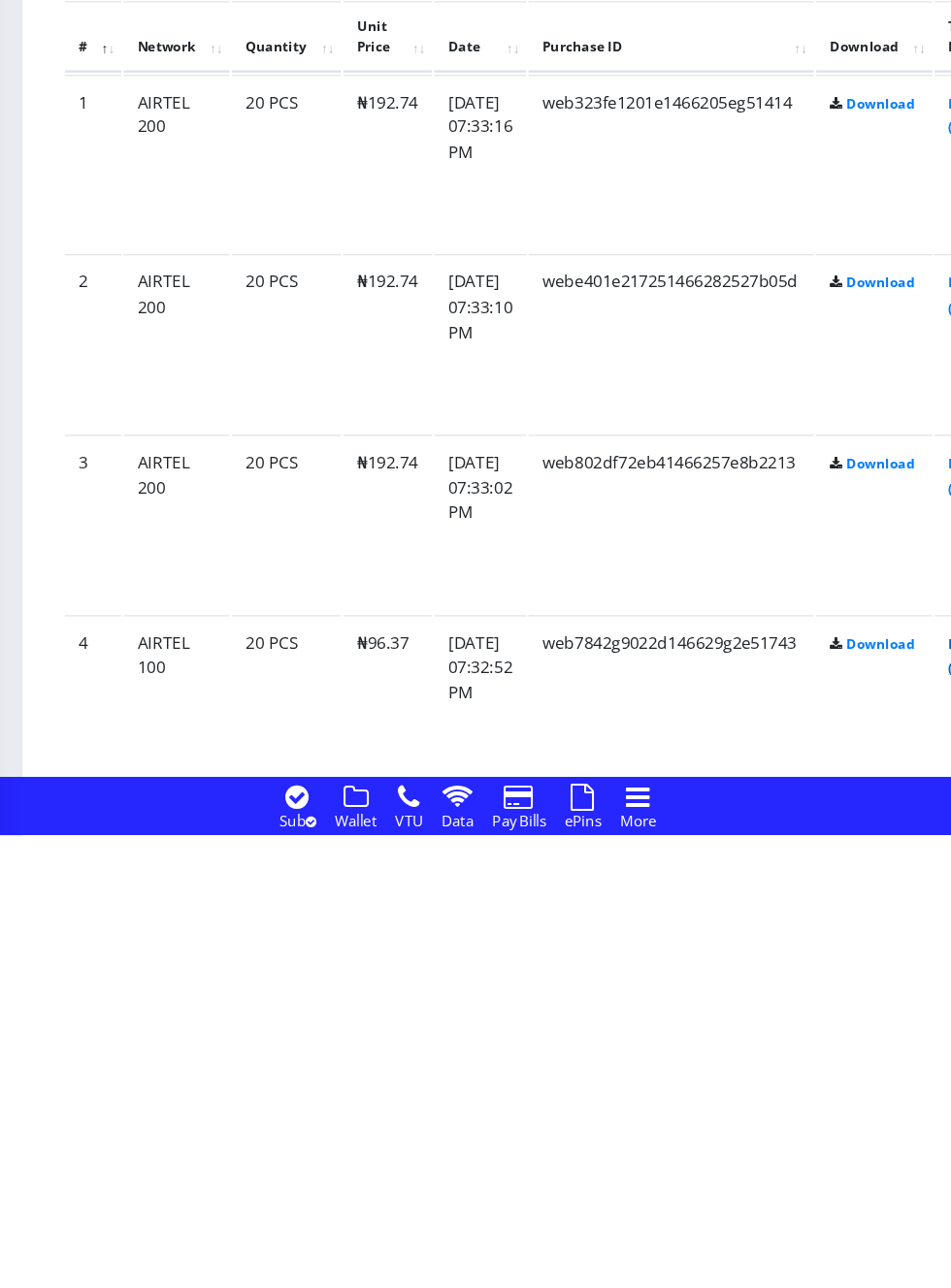
scroll to position [1091, 0]
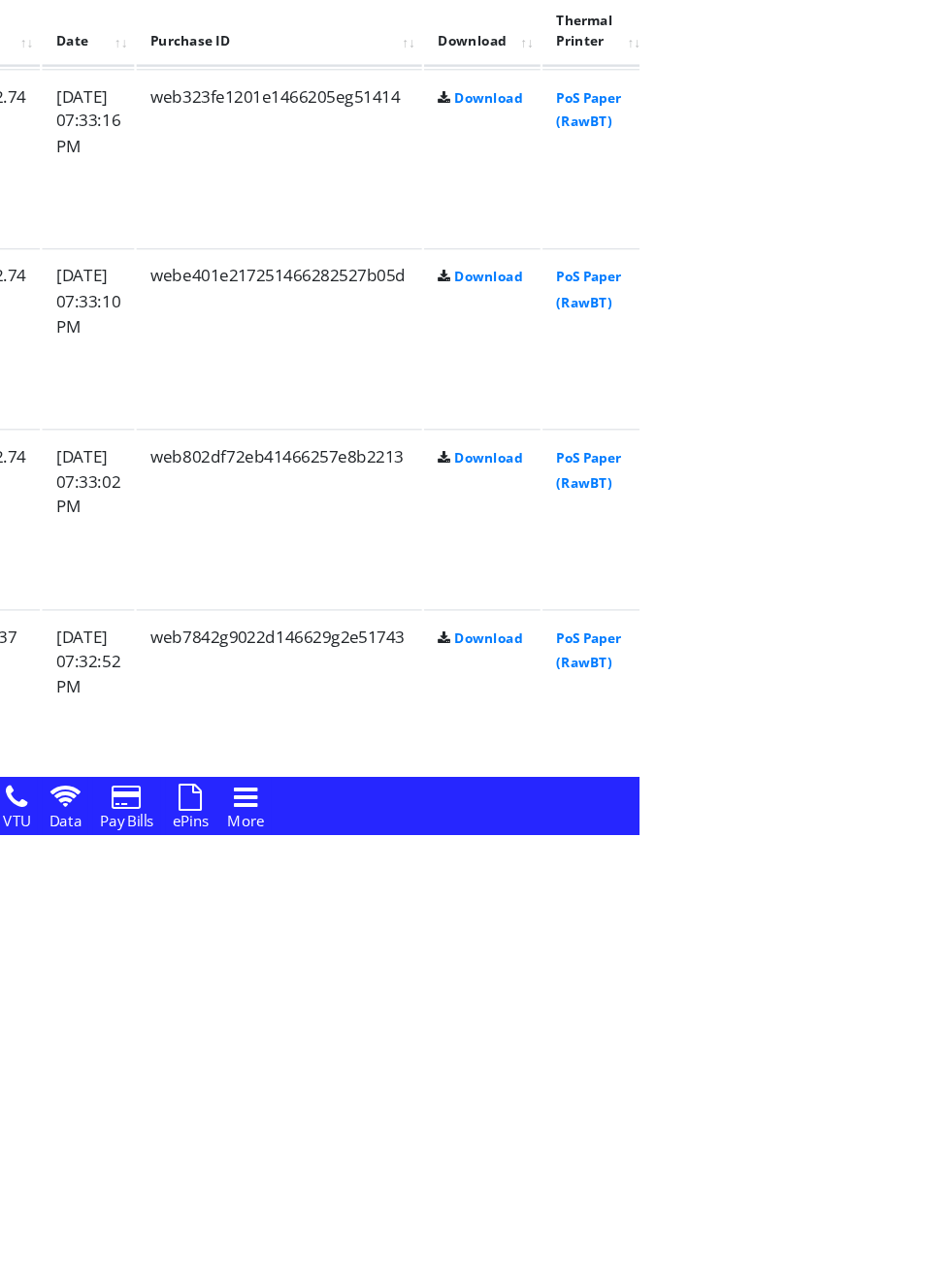
click at [935, 1270] on link "PoS Paper (RawBT)" at bounding box center [908, 1282] width 55 height 36
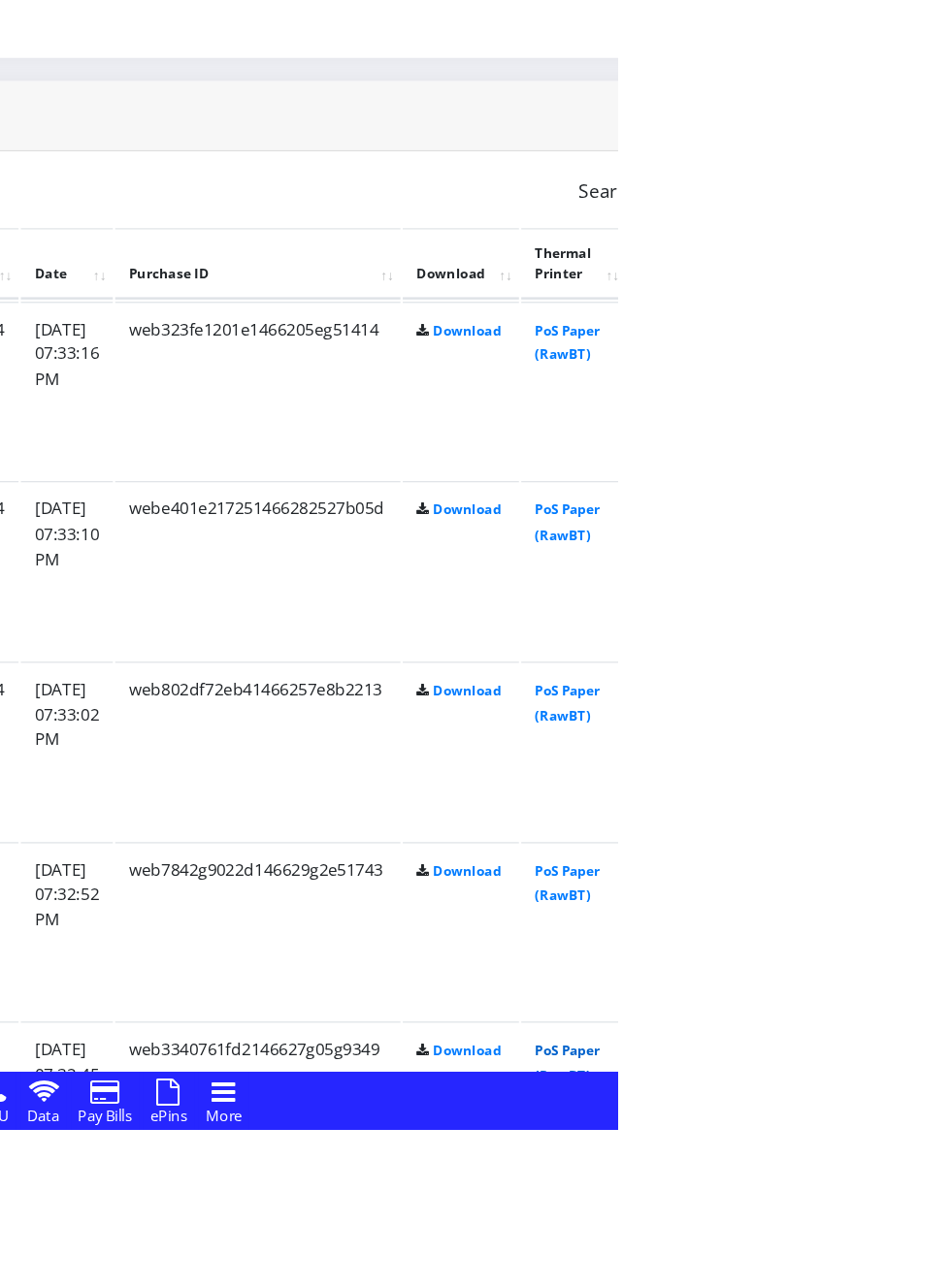
scroll to position [1143, 0]
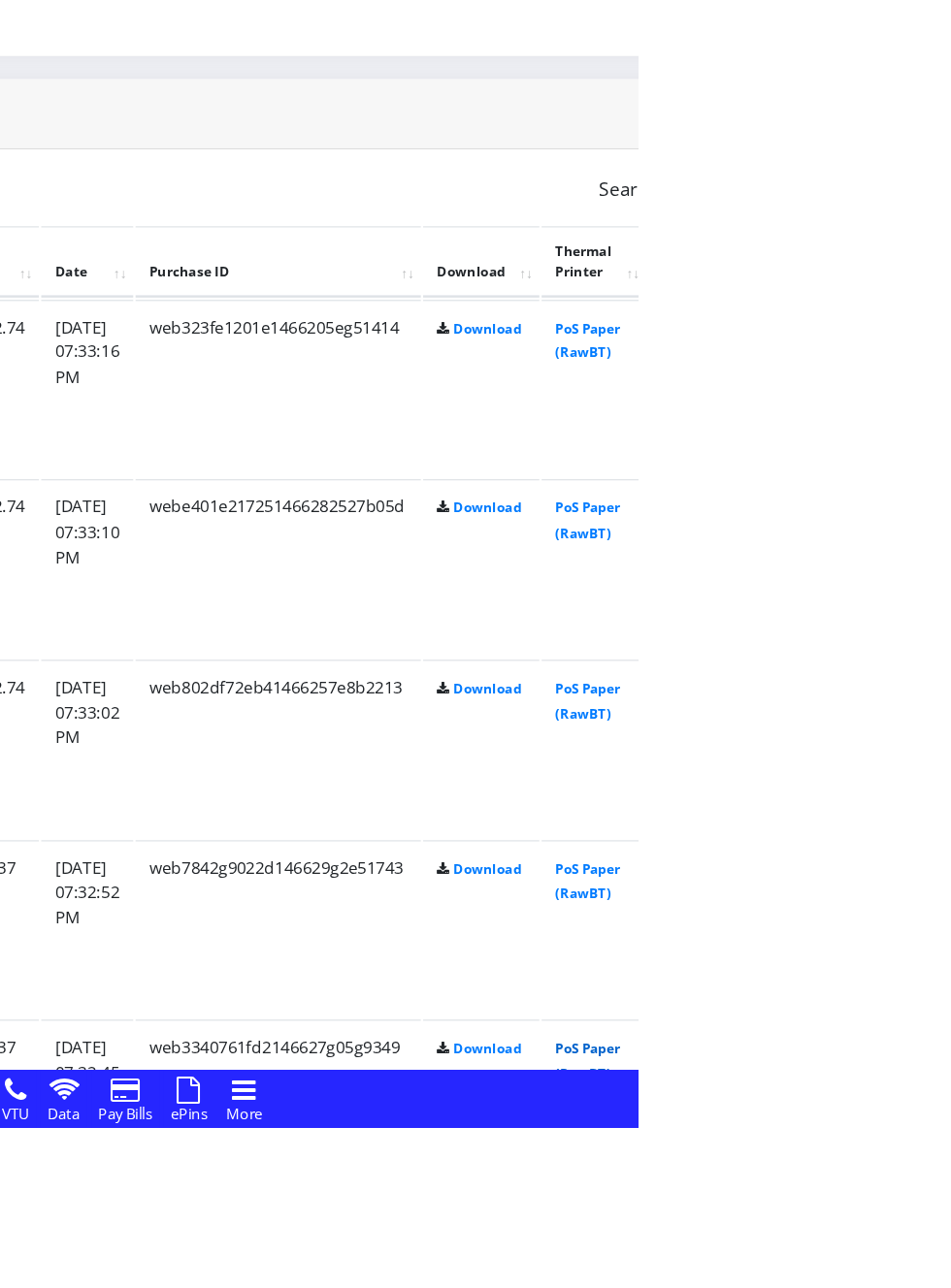
click at [935, 1218] on link "PoS Paper (RawBT)" at bounding box center [908, 1229] width 55 height 36
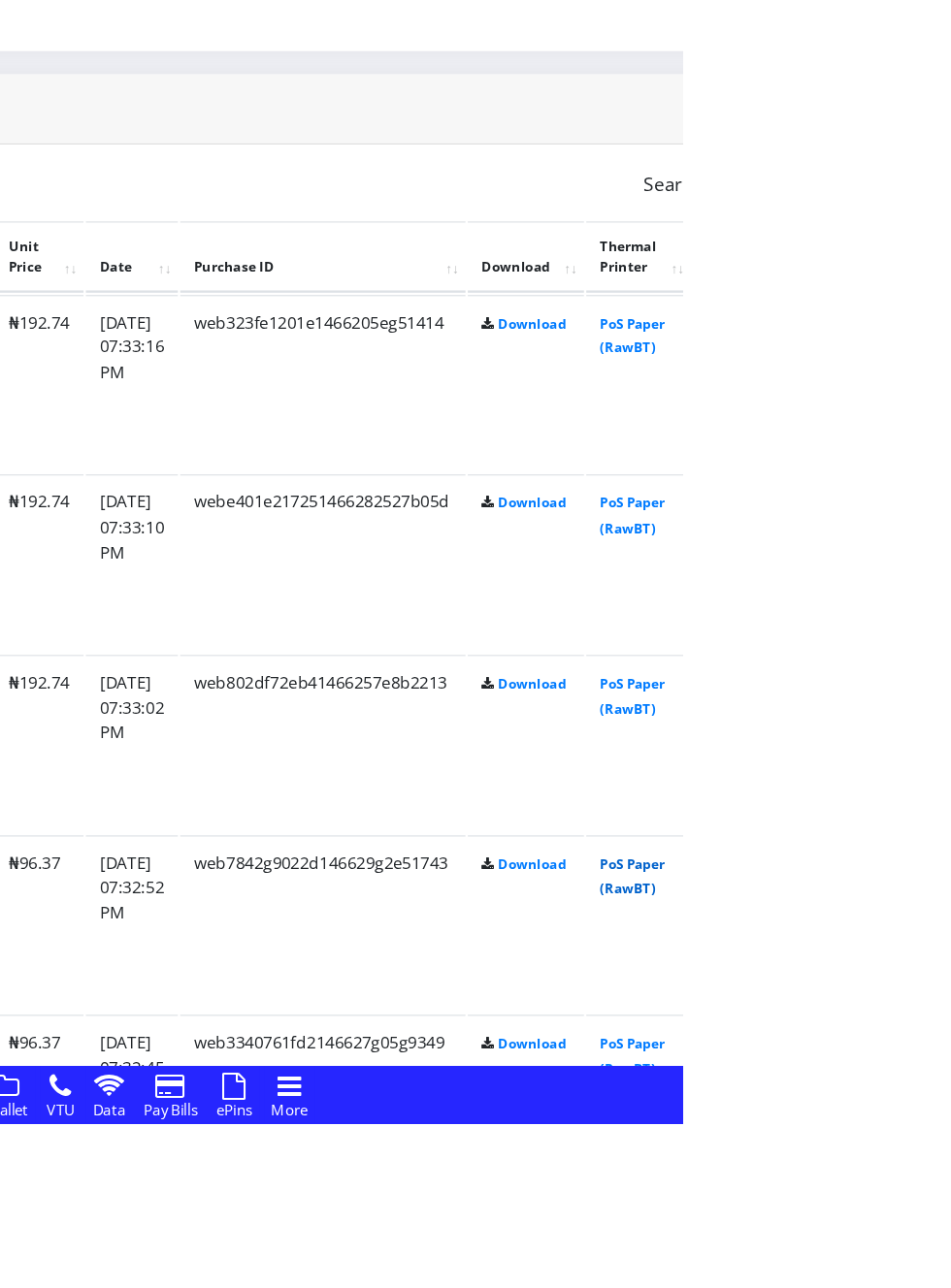
click at [935, 1067] on link "PoS Paper (RawBT)" at bounding box center [908, 1078] width 55 height 36
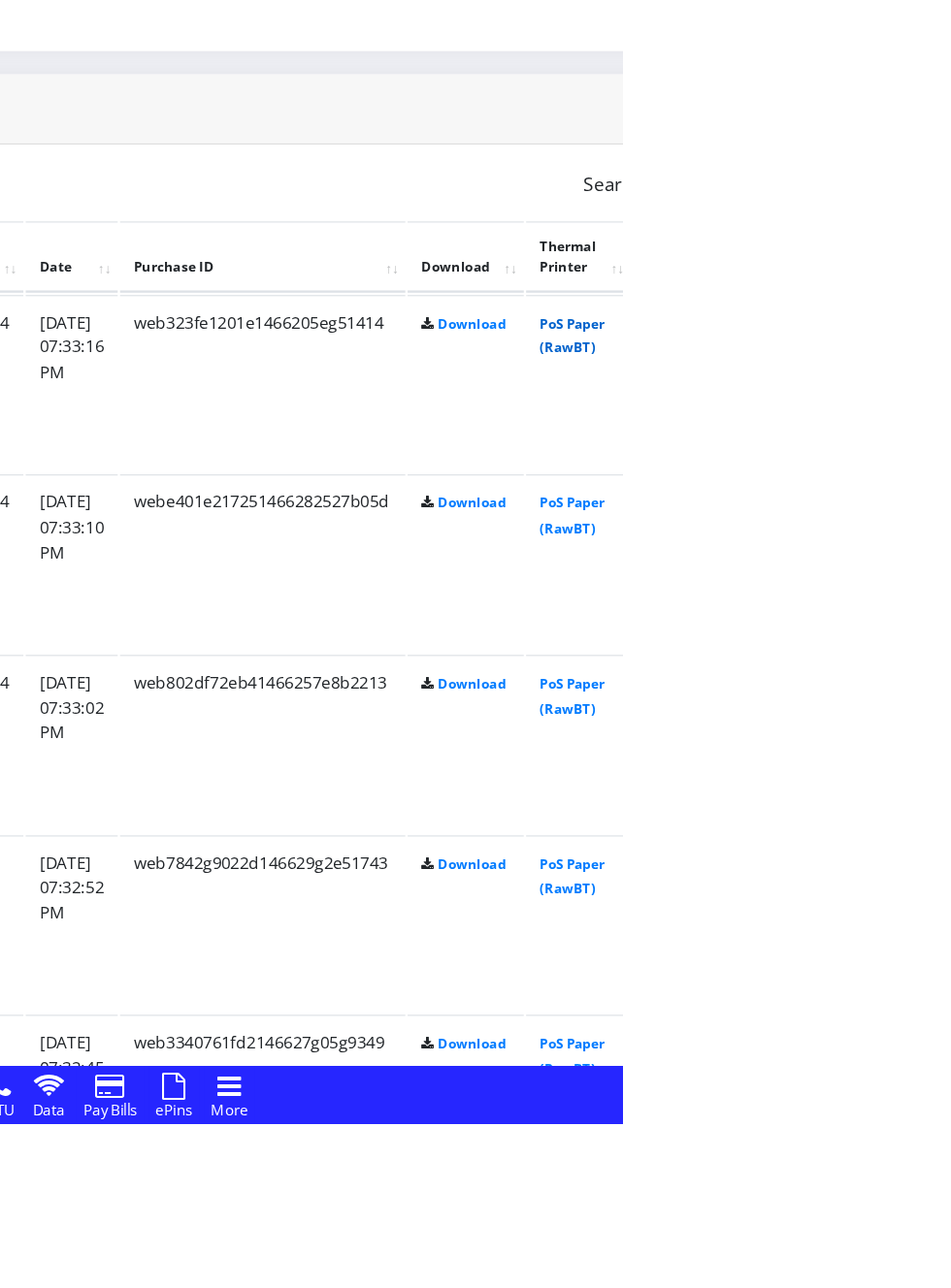
click at [935, 629] on link "PoS Paper (RawBT)" at bounding box center [908, 623] width 55 height 36
click at [935, 764] on link "PoS Paper (RawBT)" at bounding box center [908, 774] width 55 height 36
click at [935, 916] on link "PoS Paper (RawBT)" at bounding box center [908, 926] width 55 height 36
